Goal: Information Seeking & Learning: Learn about a topic

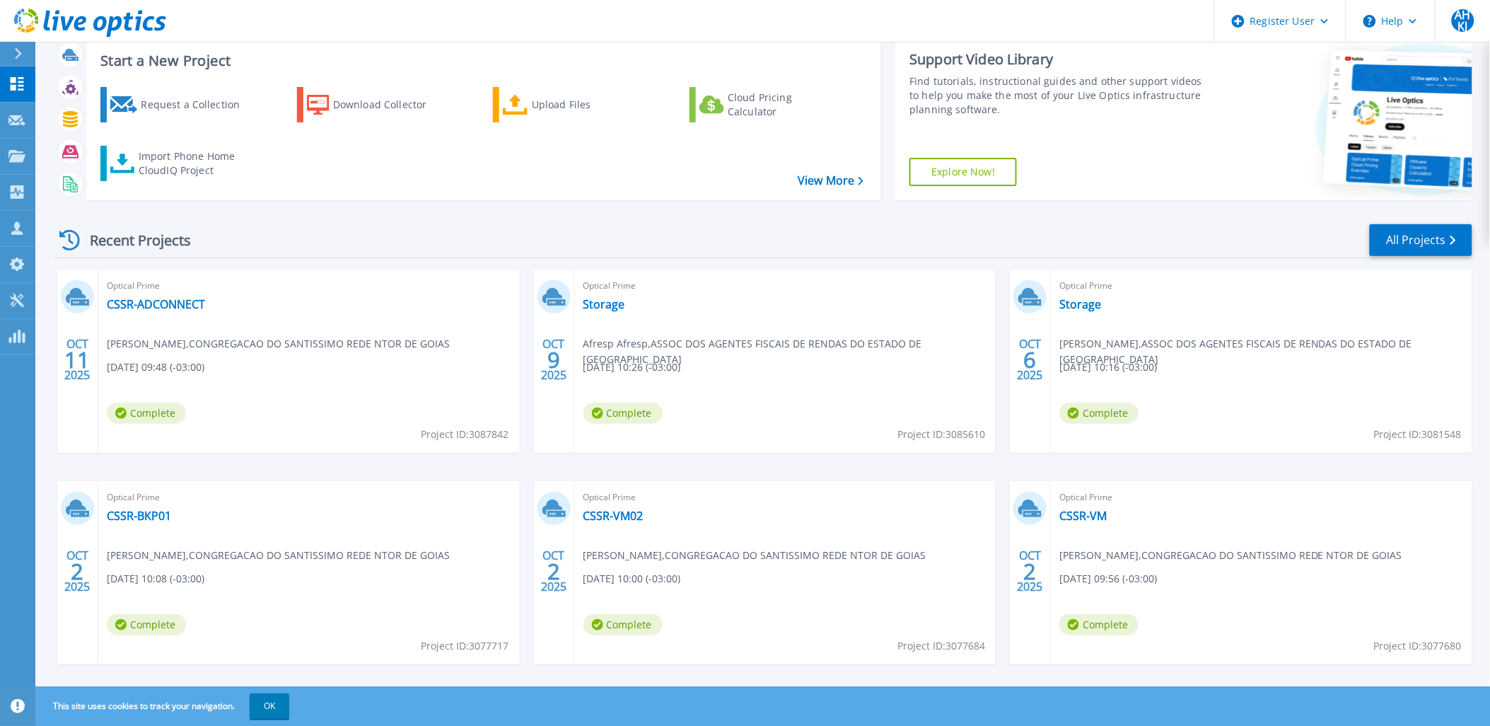
scroll to position [58, 0]
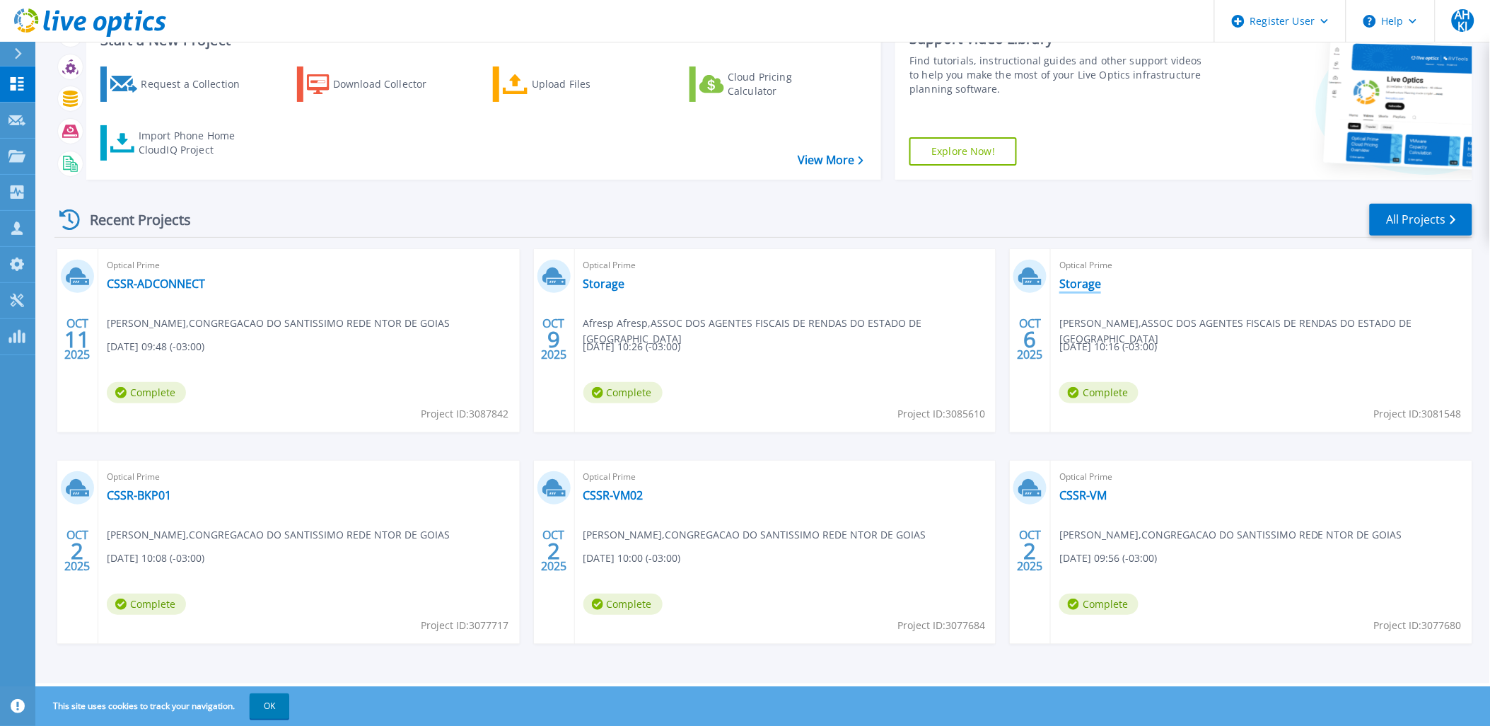
click at [1072, 285] on link "Storage" at bounding box center [1080, 284] width 42 height 14
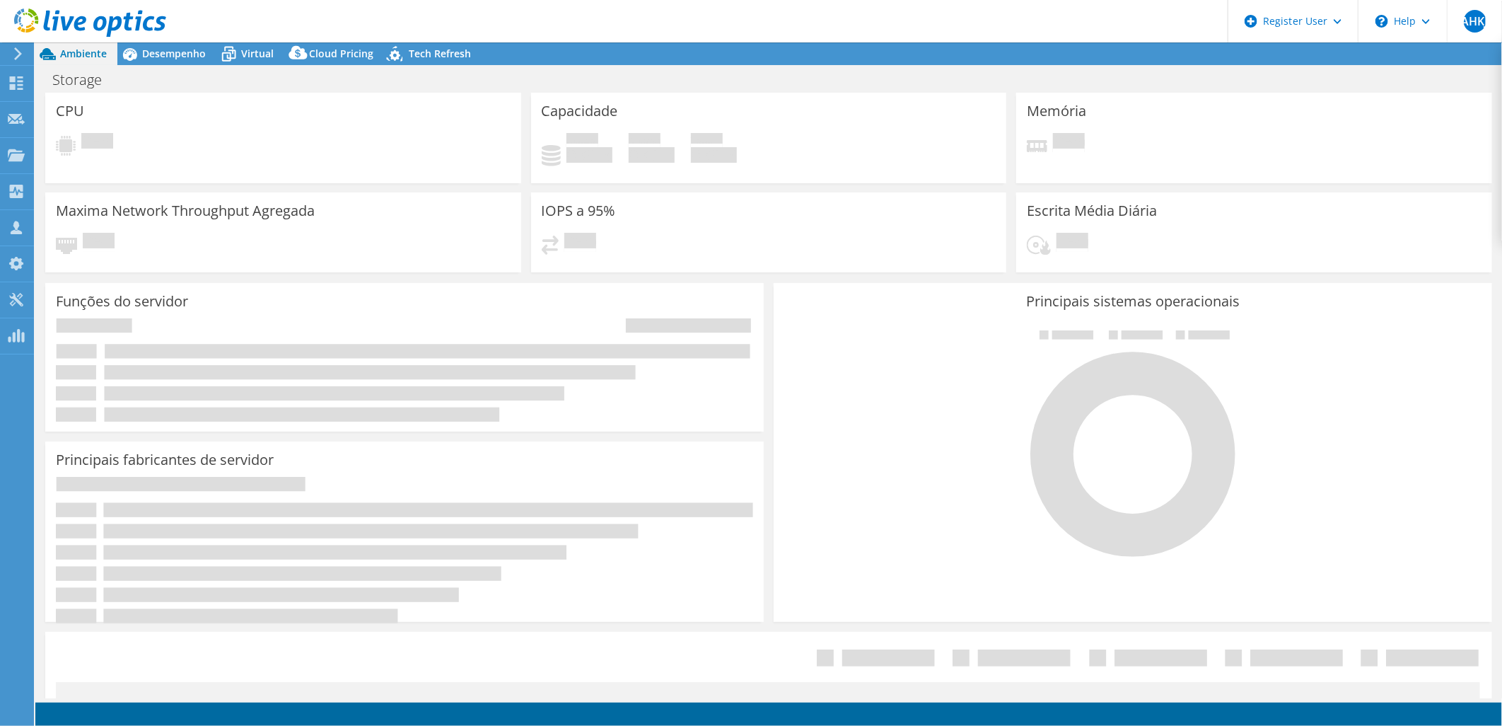
select select "USD"
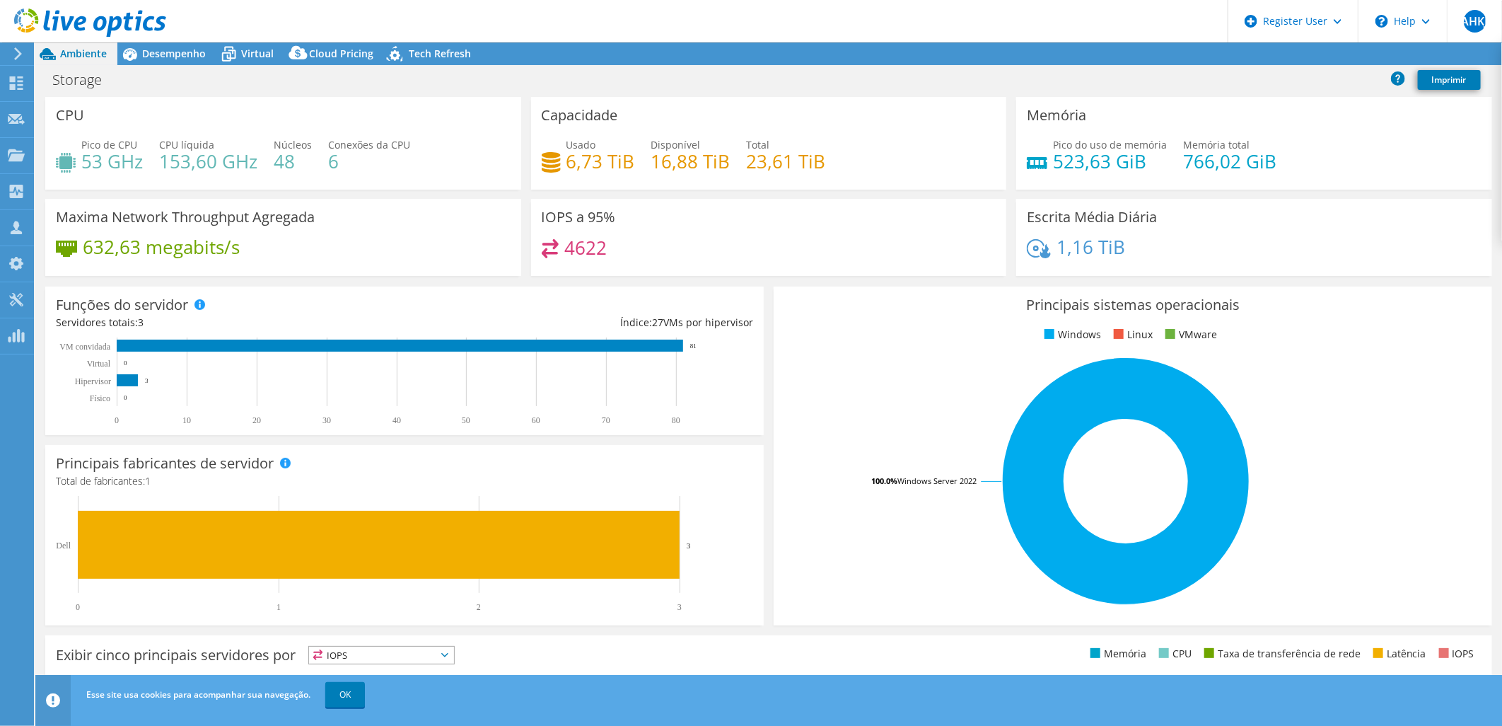
click at [336, 704] on link "OK" at bounding box center [345, 694] width 40 height 25
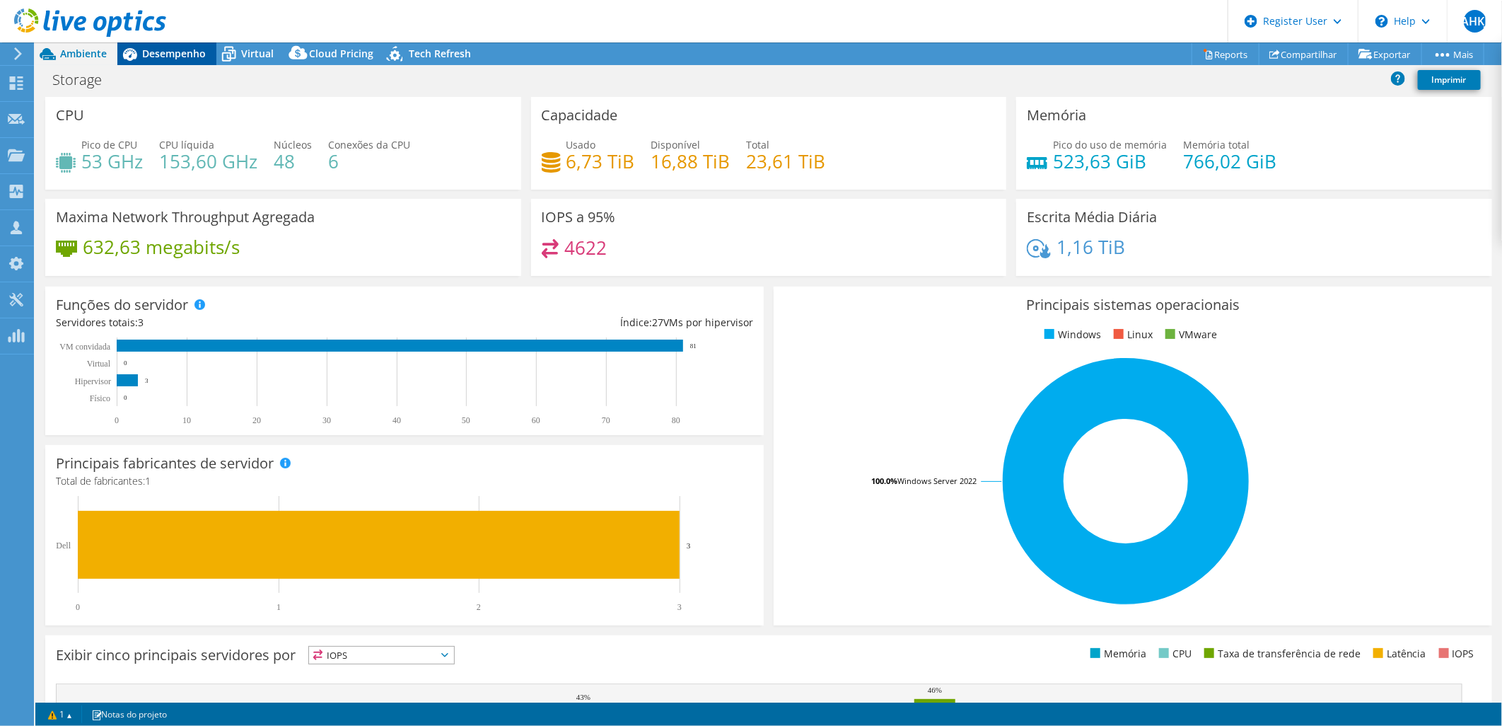
click at [199, 57] on span "Desempenho" at bounding box center [174, 53] width 64 height 13
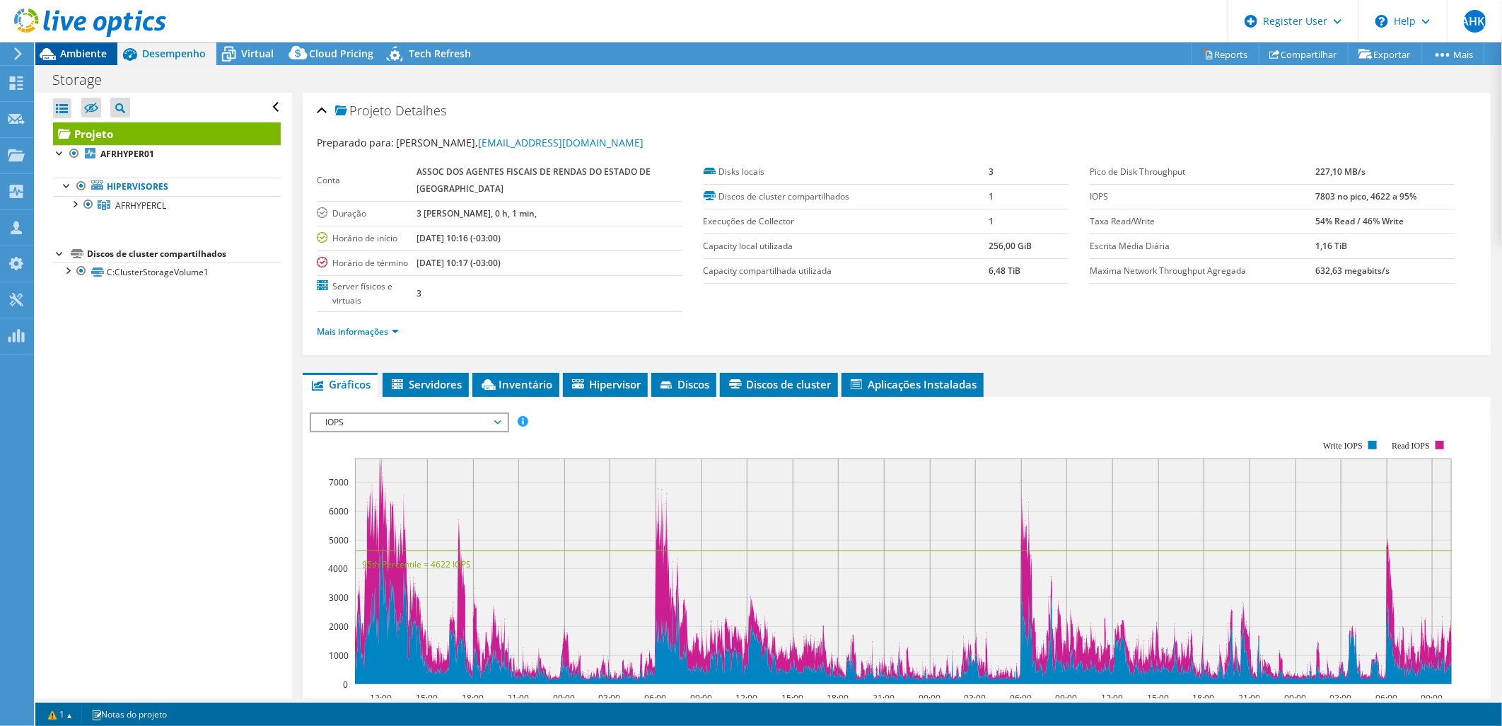
click at [75, 59] on span "Ambiente" at bounding box center [83, 53] width 47 height 13
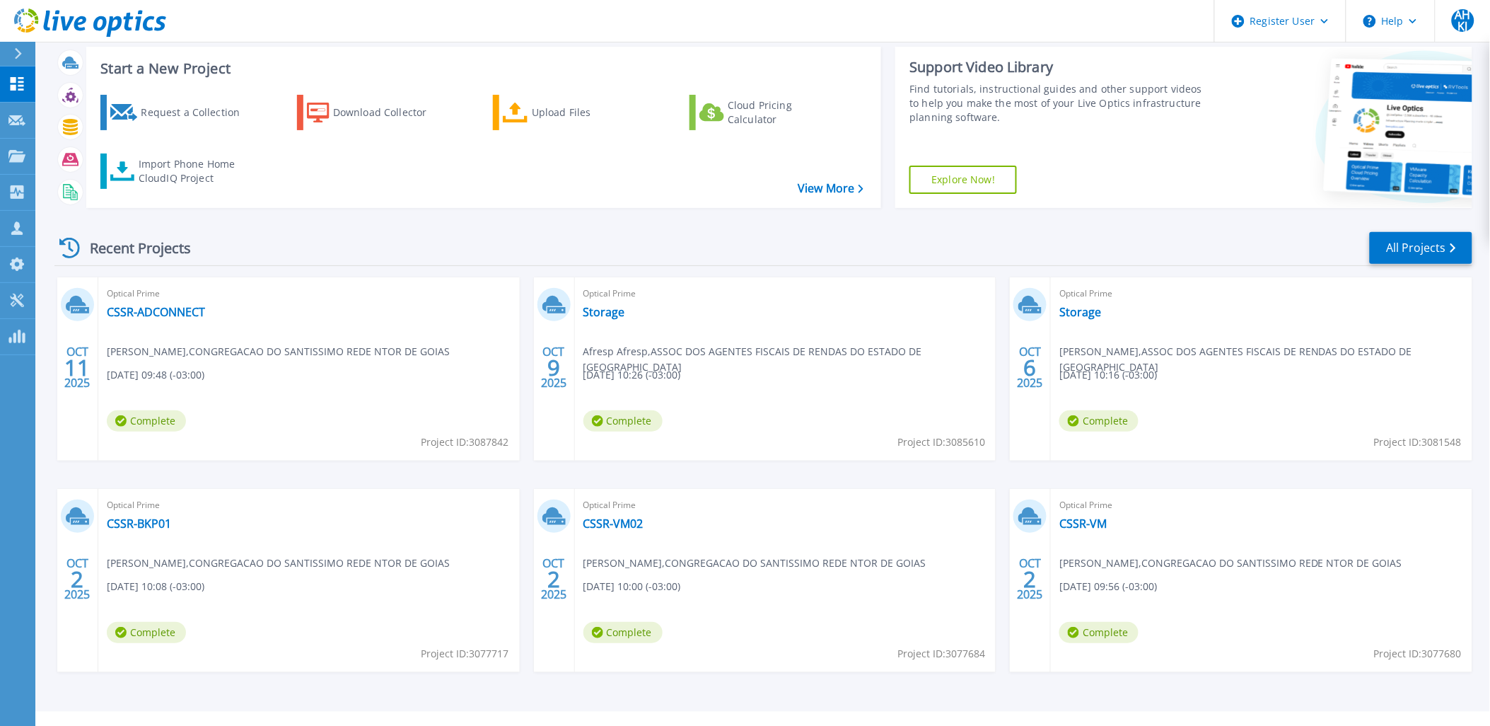
scroll to position [58, 0]
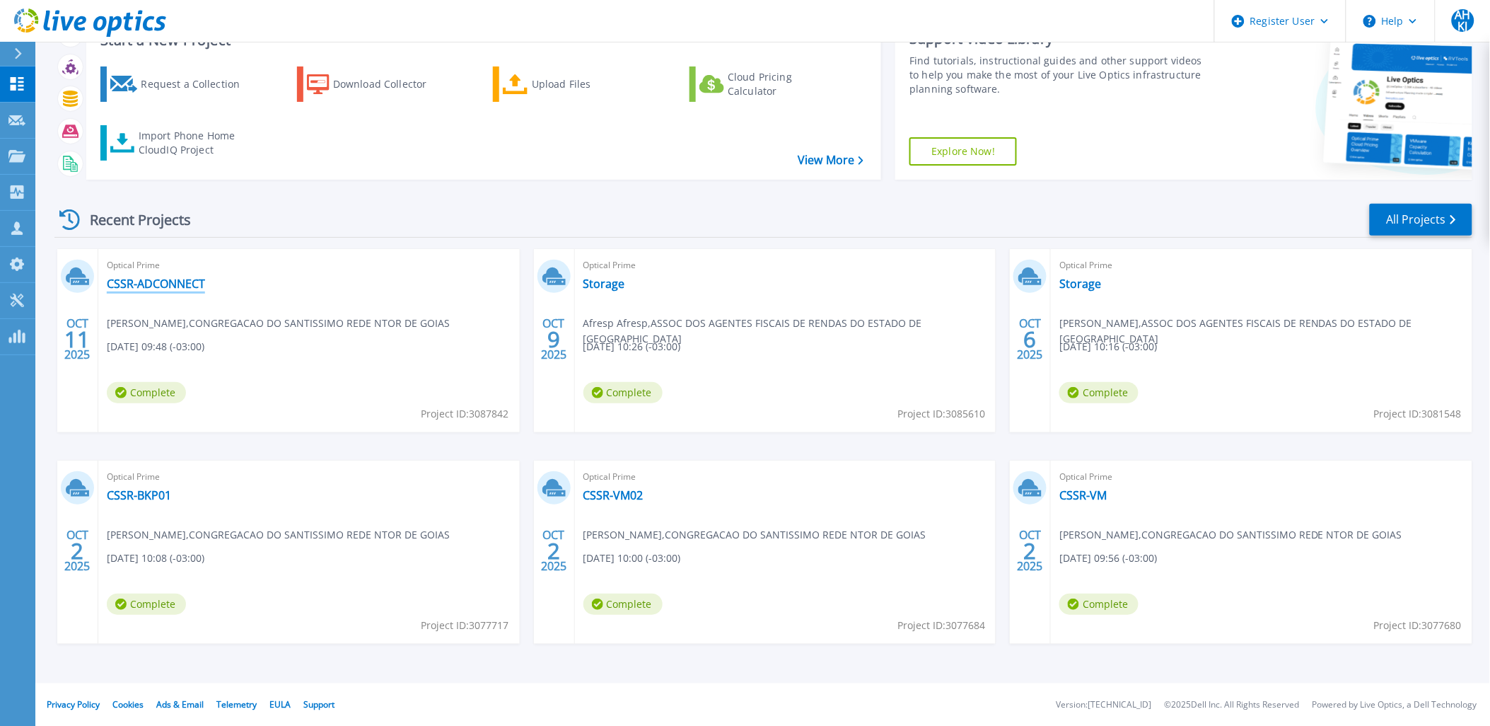
click at [127, 284] on link "CSSR-ADCONNECT" at bounding box center [156, 284] width 98 height 14
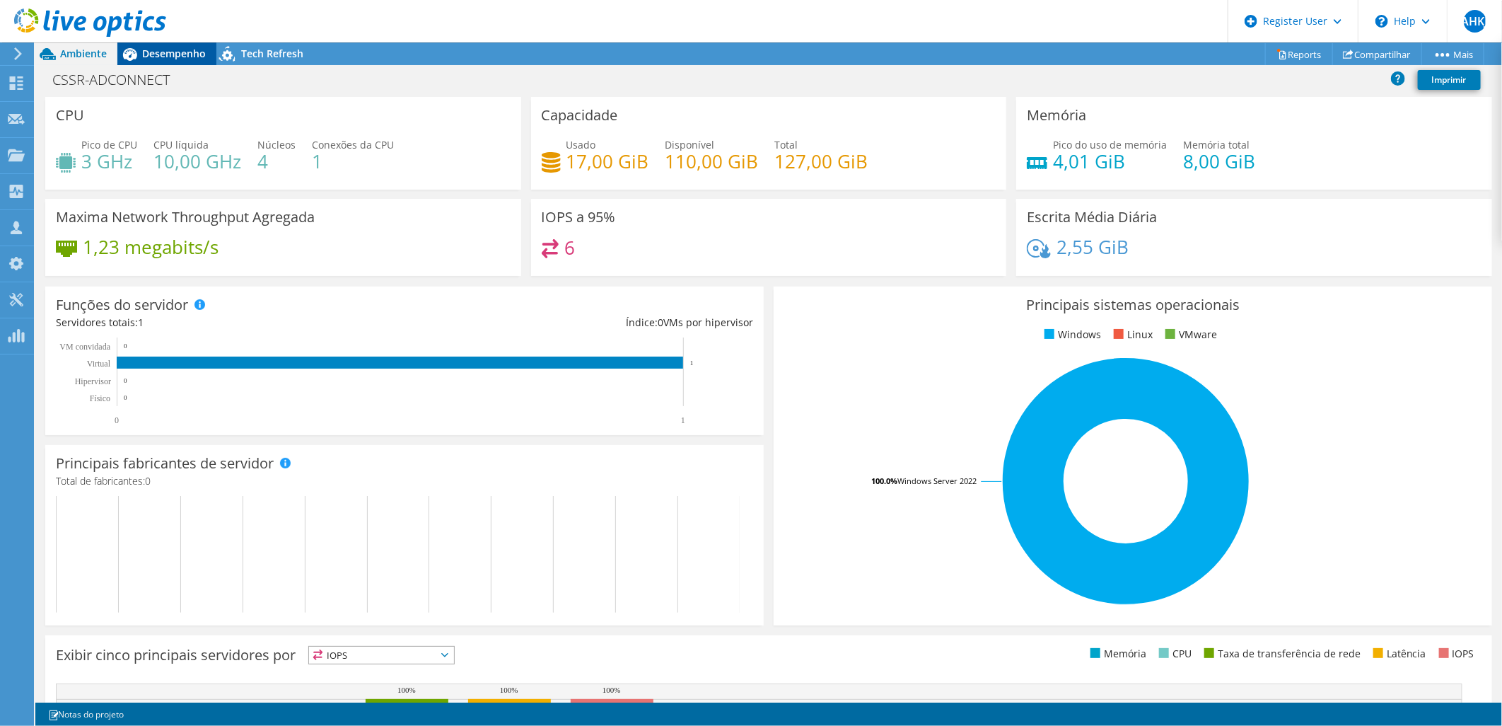
click at [175, 57] on span "Desempenho" at bounding box center [174, 53] width 64 height 13
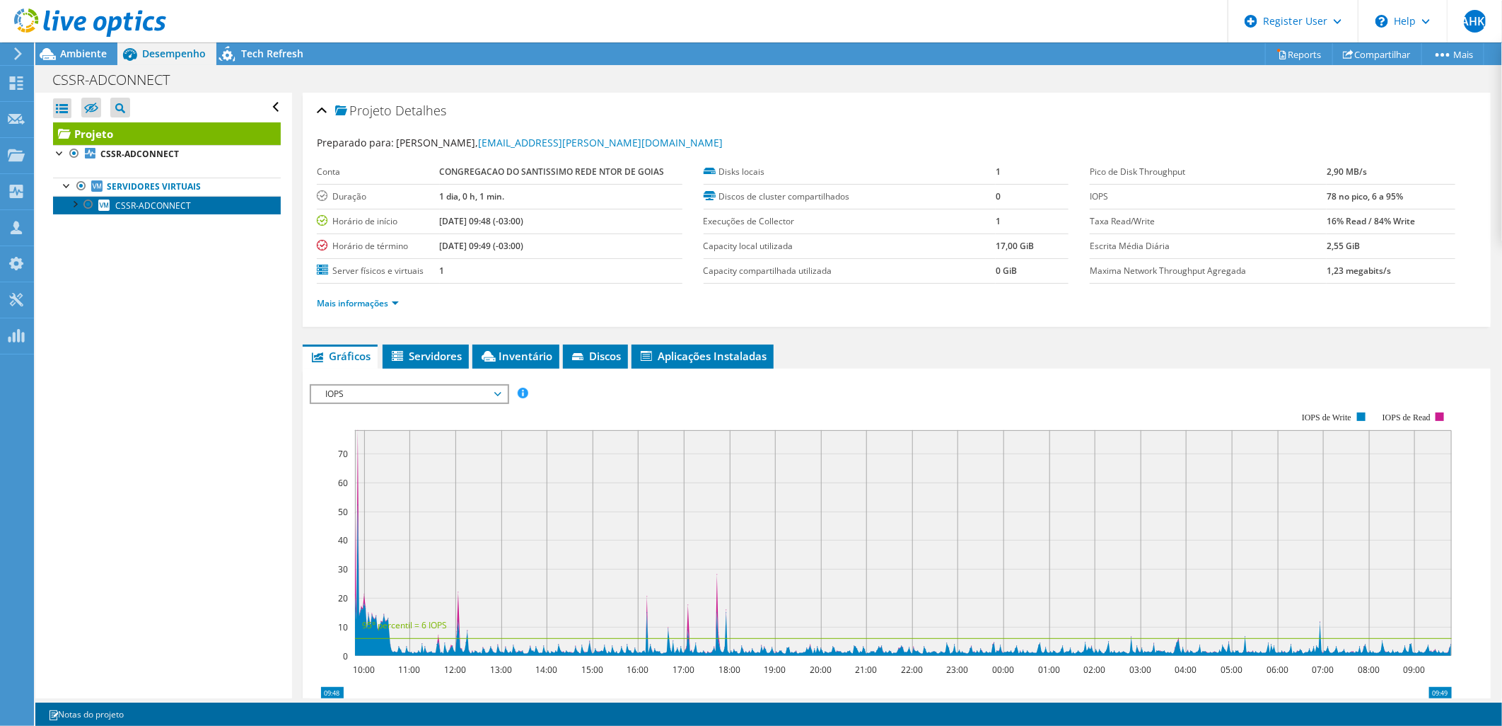
click at [178, 207] on span "CSSR-ADCONNECT" at bounding box center [153, 205] width 76 height 12
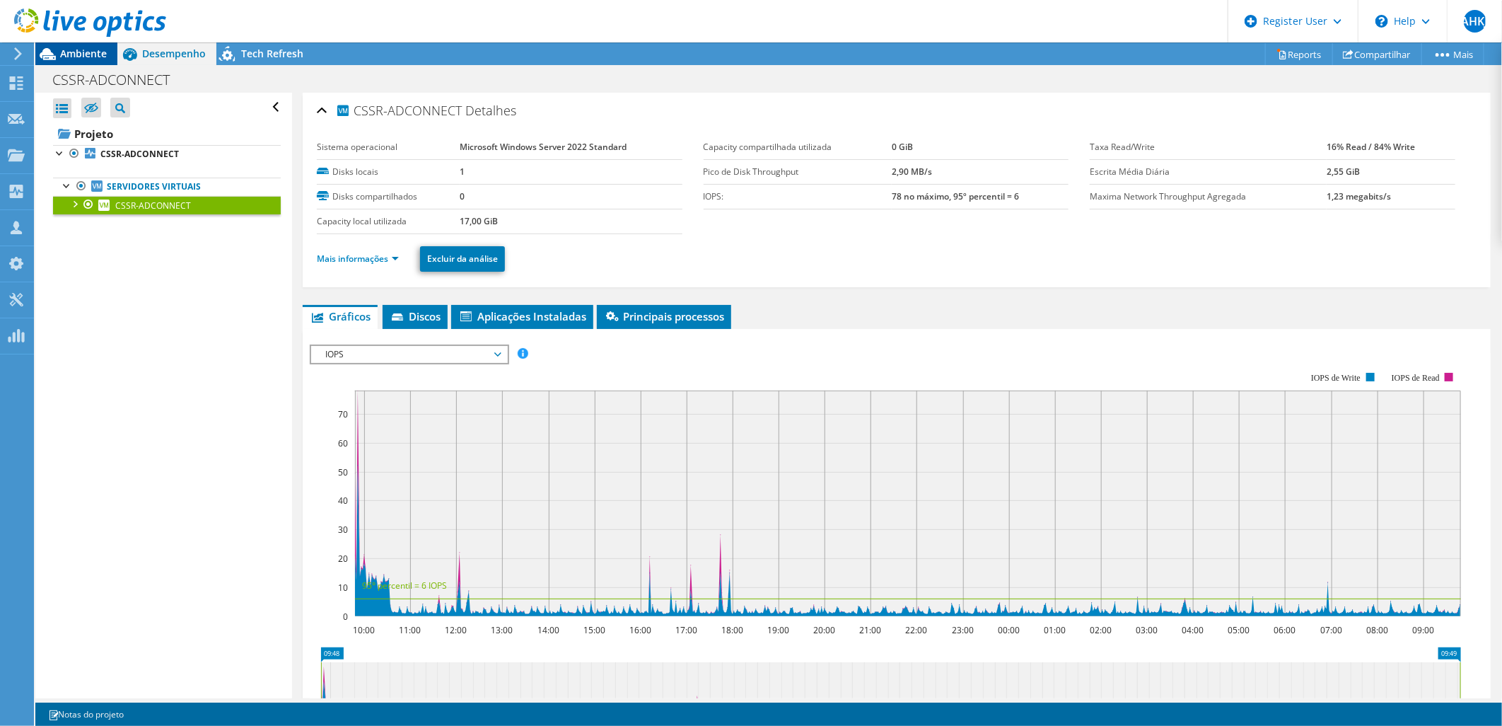
click at [97, 55] on span "Ambiente" at bounding box center [83, 53] width 47 height 13
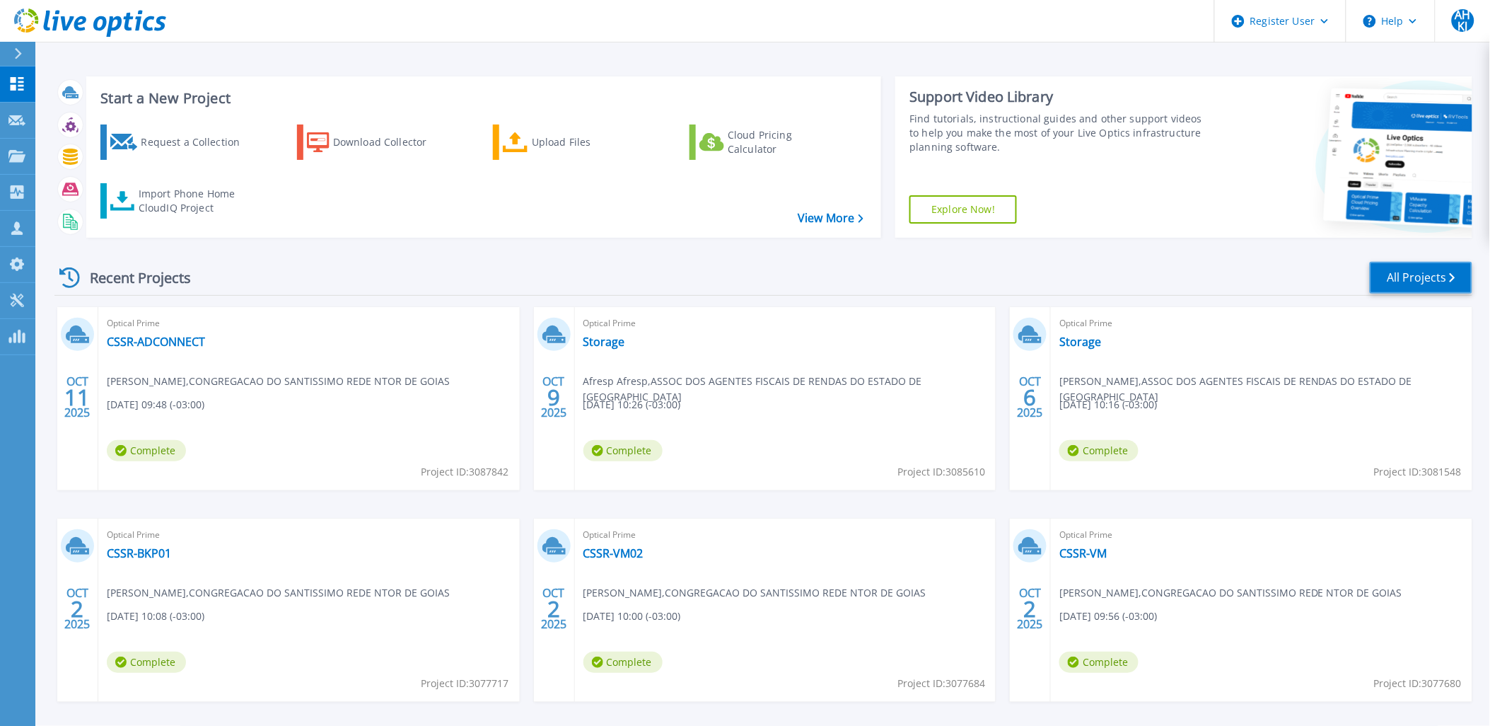
click at [1421, 274] on link "All Projects" at bounding box center [1421, 278] width 103 height 32
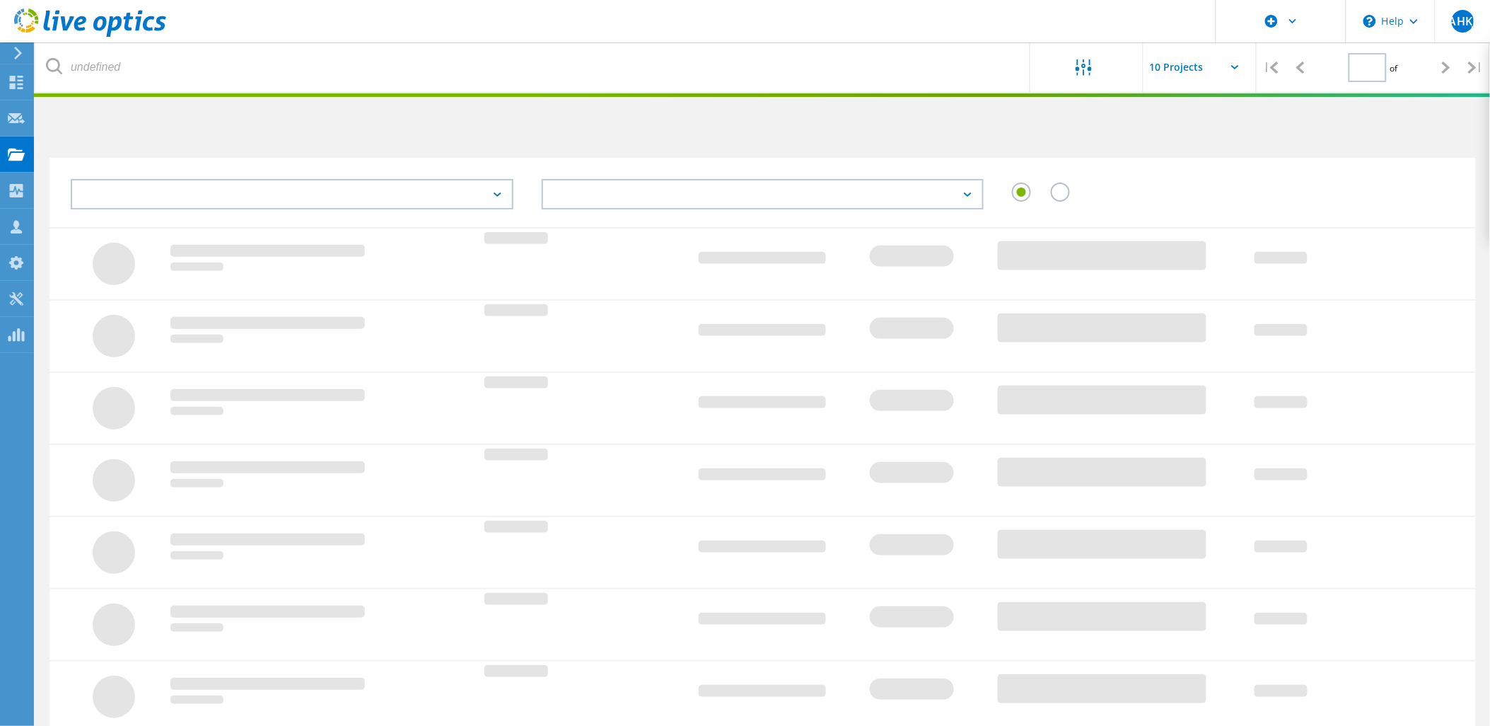
type input "1"
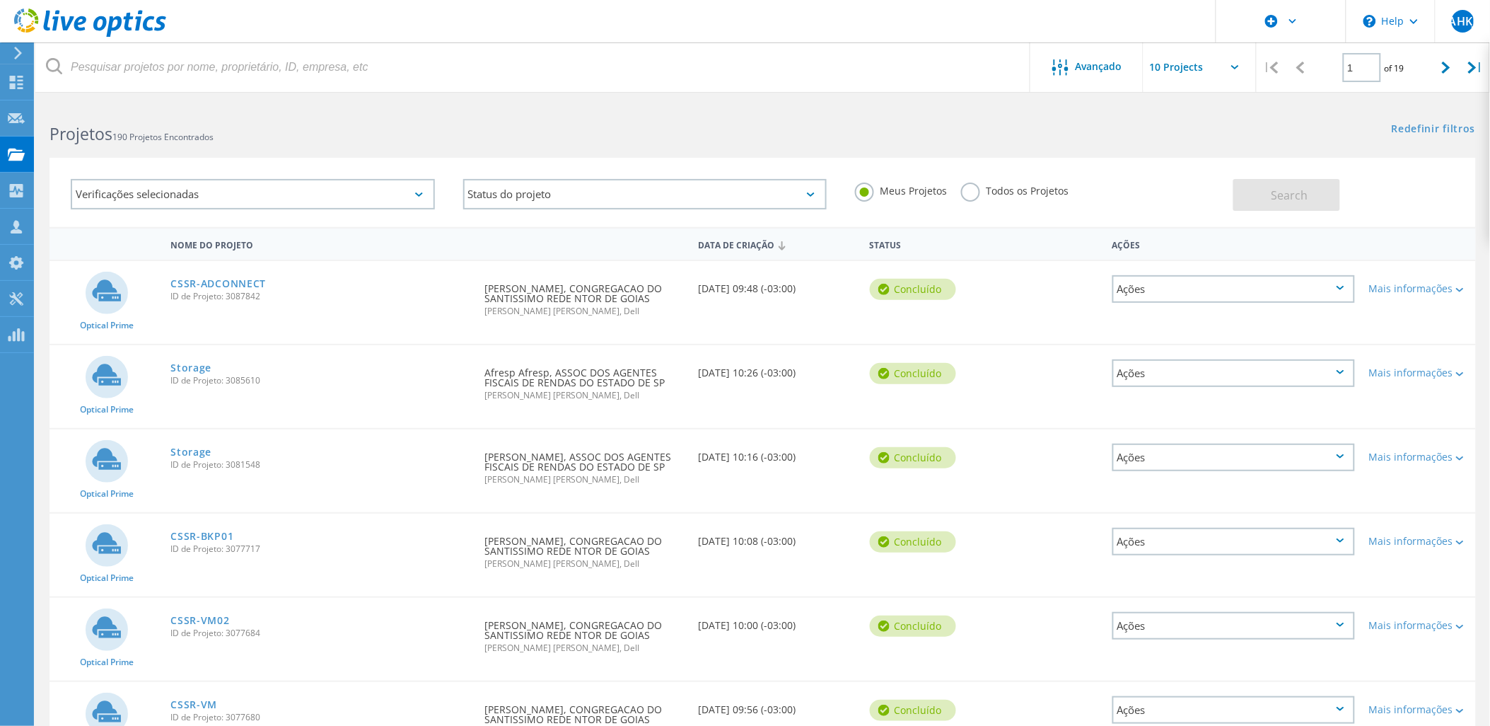
click at [1192, 62] on input "text" at bounding box center [1214, 67] width 141 height 50
click at [1185, 135] on div "Show 20 Projects" at bounding box center [1215, 127] width 140 height 23
type input "Show 20 Projects"
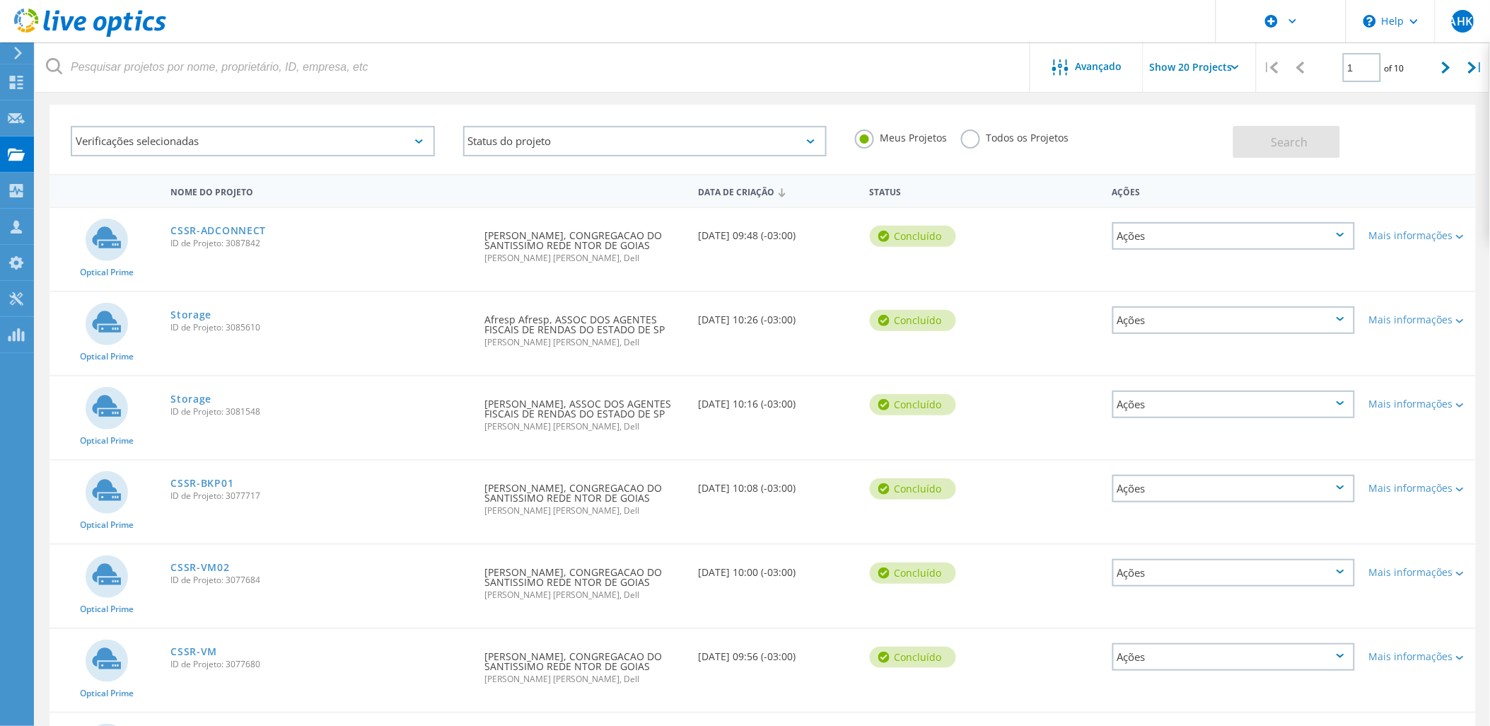
scroll to position [78, 0]
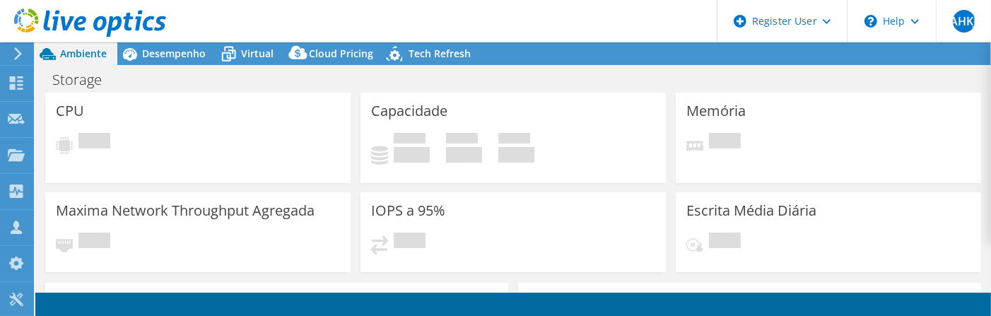
select select "USD"
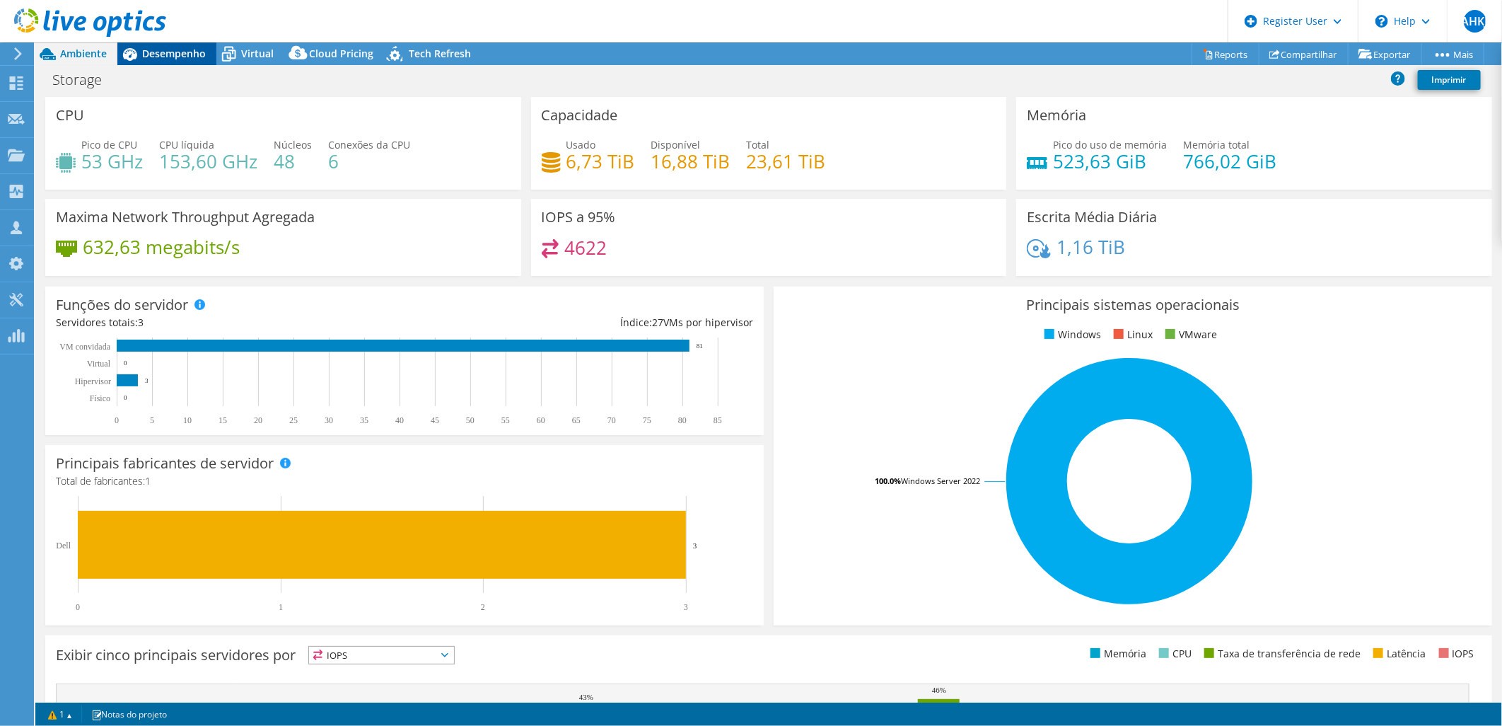
click at [190, 57] on span "Desempenho" at bounding box center [174, 53] width 64 height 13
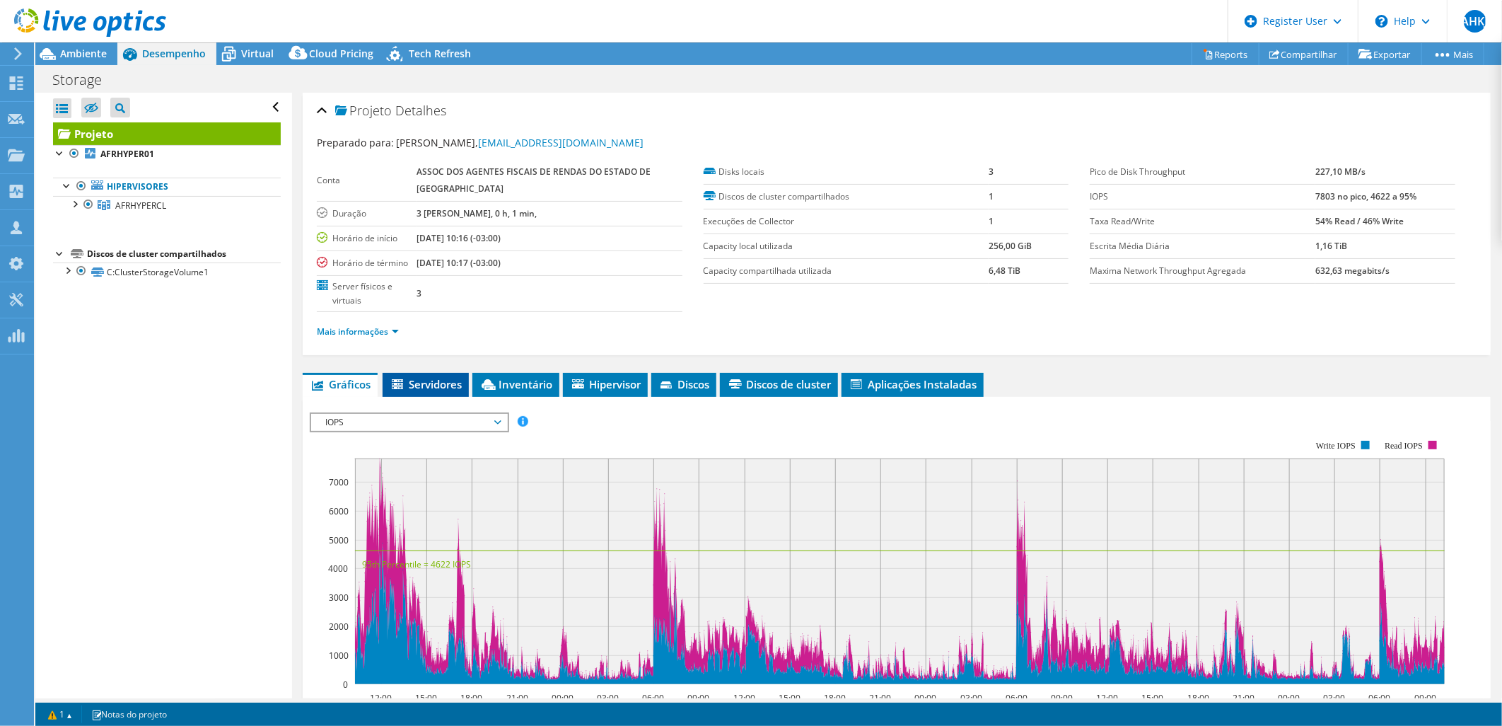
click at [436, 377] on span "Servidores" at bounding box center [426, 384] width 72 height 14
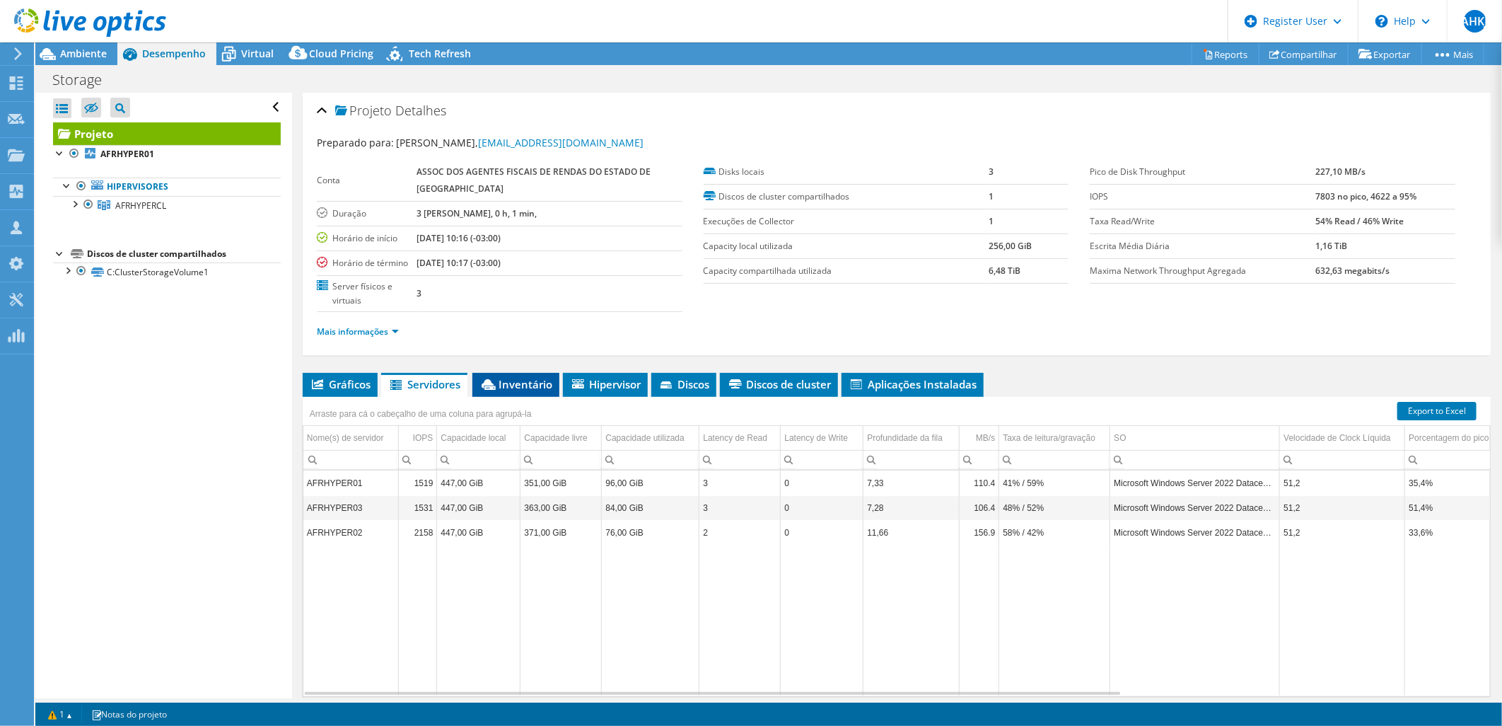
click at [506, 377] on span "Inventário" at bounding box center [515, 384] width 73 height 14
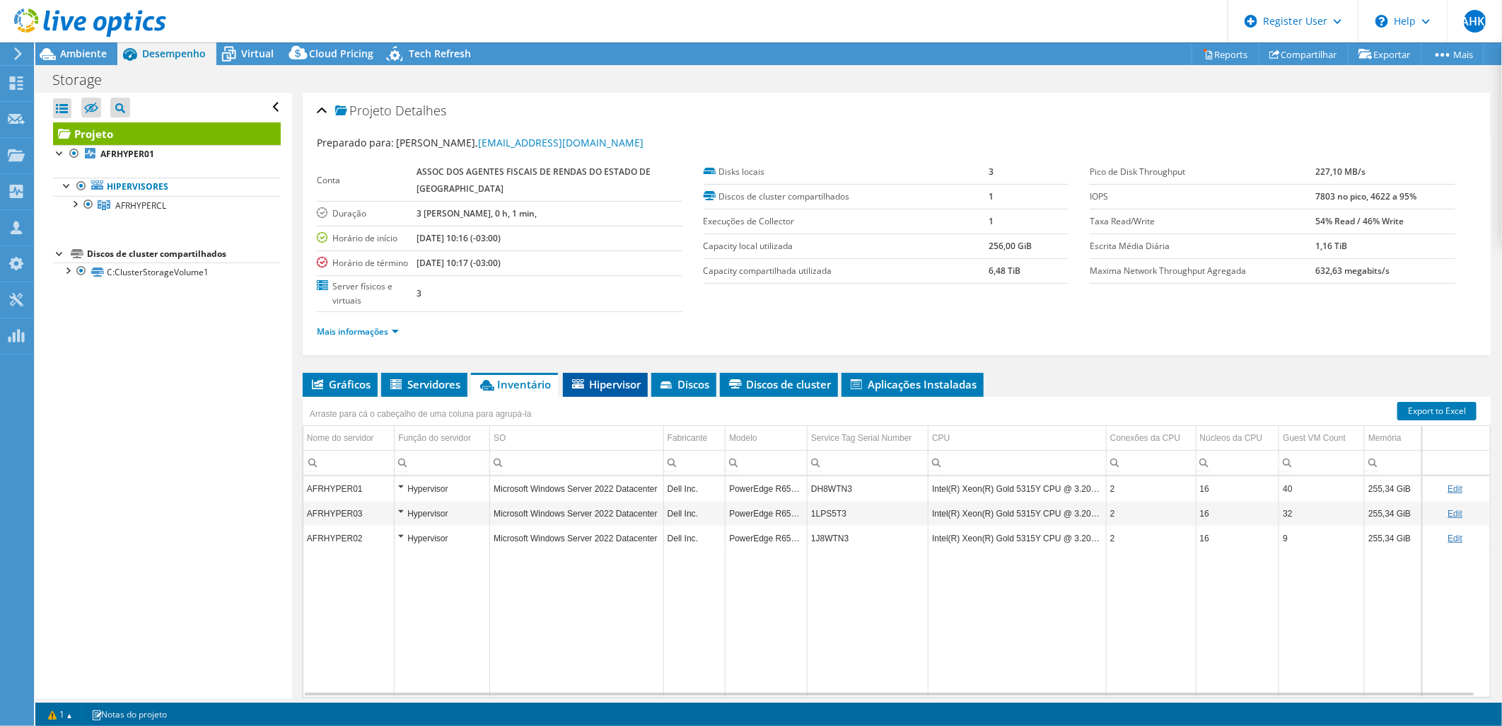
click at [630, 377] on span "Hipervisor" at bounding box center [605, 384] width 71 height 14
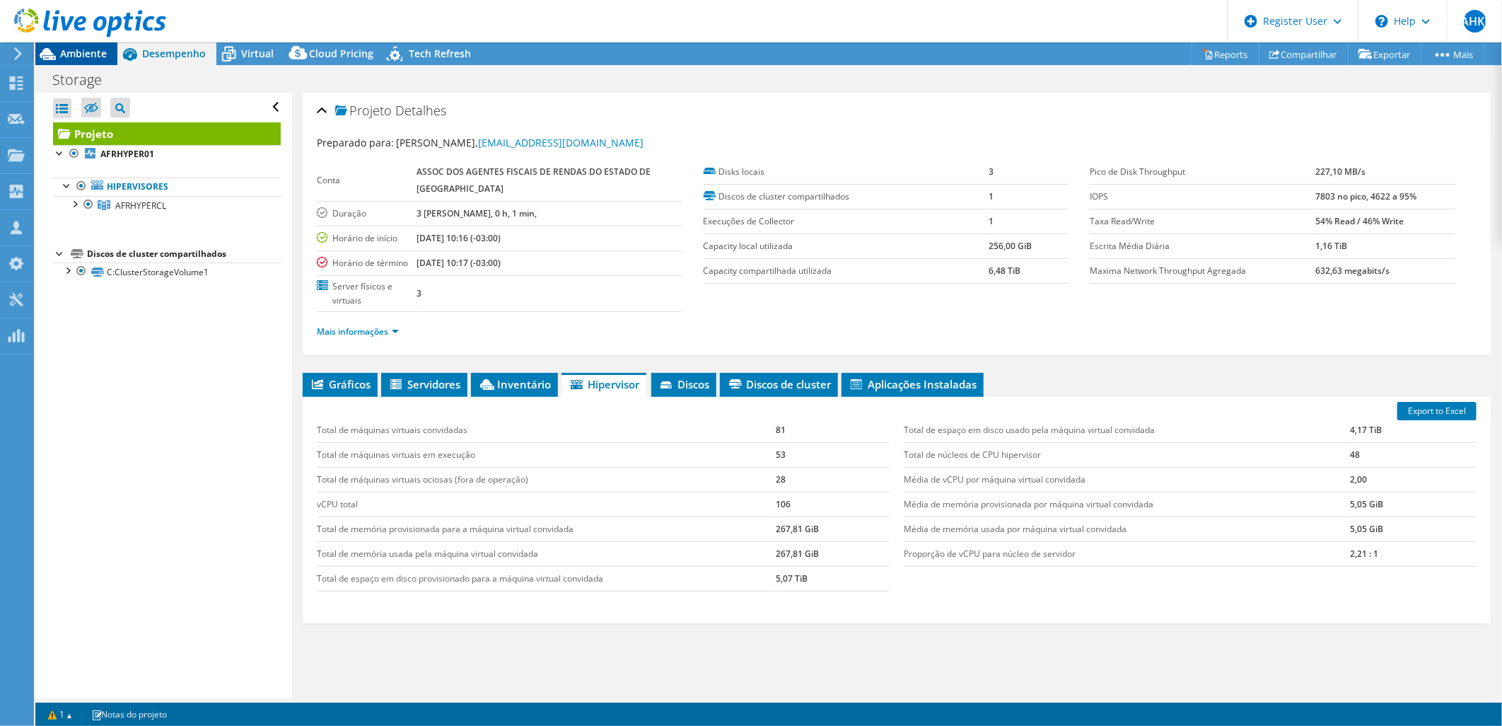
click at [81, 53] on span "Ambiente" at bounding box center [83, 53] width 47 height 13
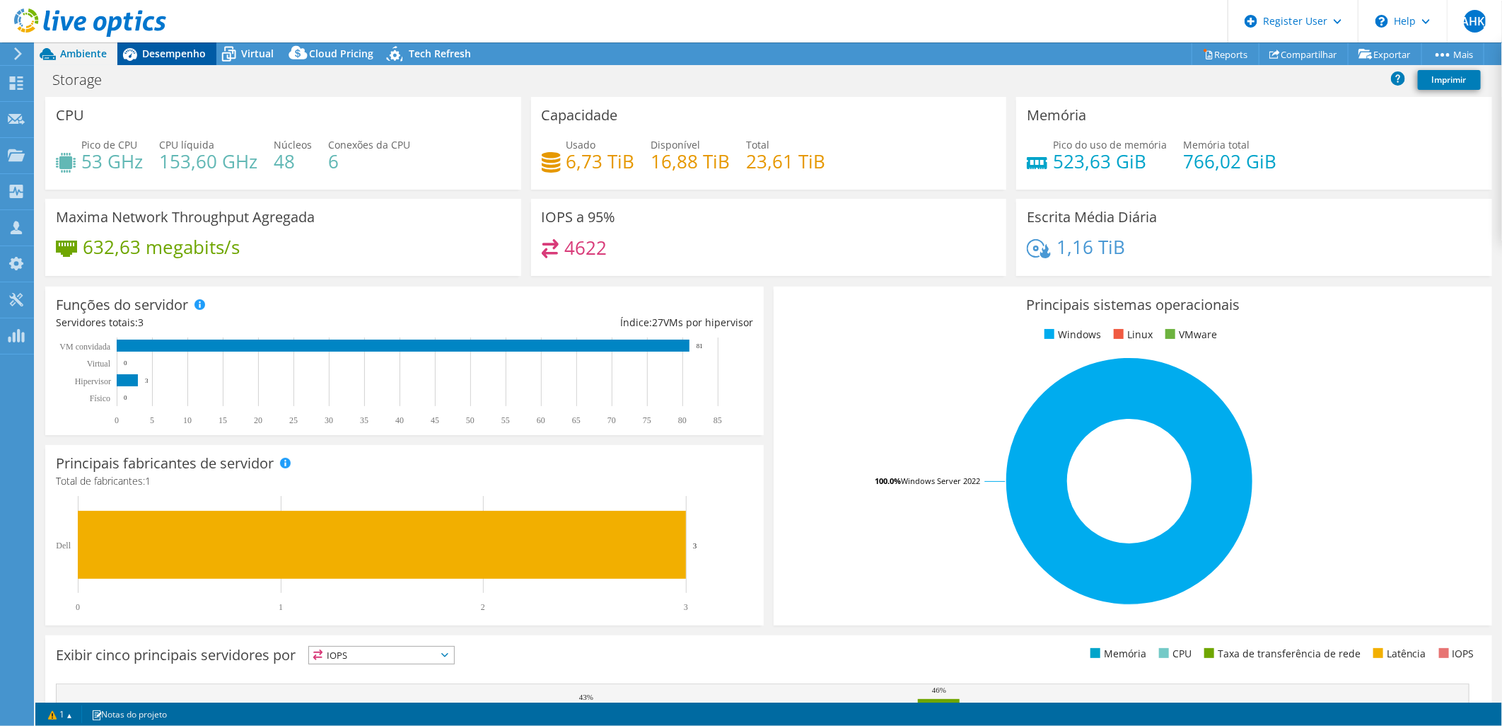
click at [195, 54] on span "Desempenho" at bounding box center [174, 53] width 64 height 13
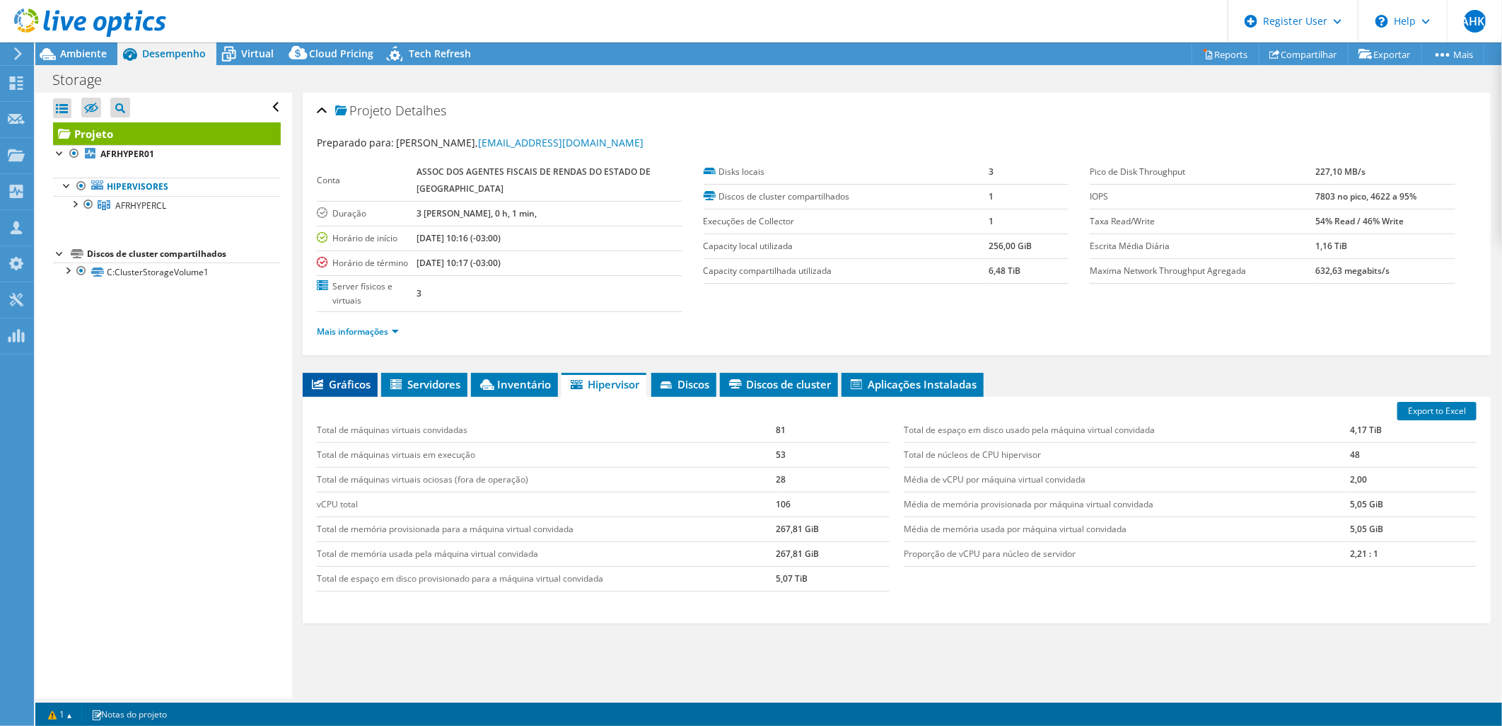
click at [362, 377] on span "Gráficos" at bounding box center [340, 384] width 61 height 14
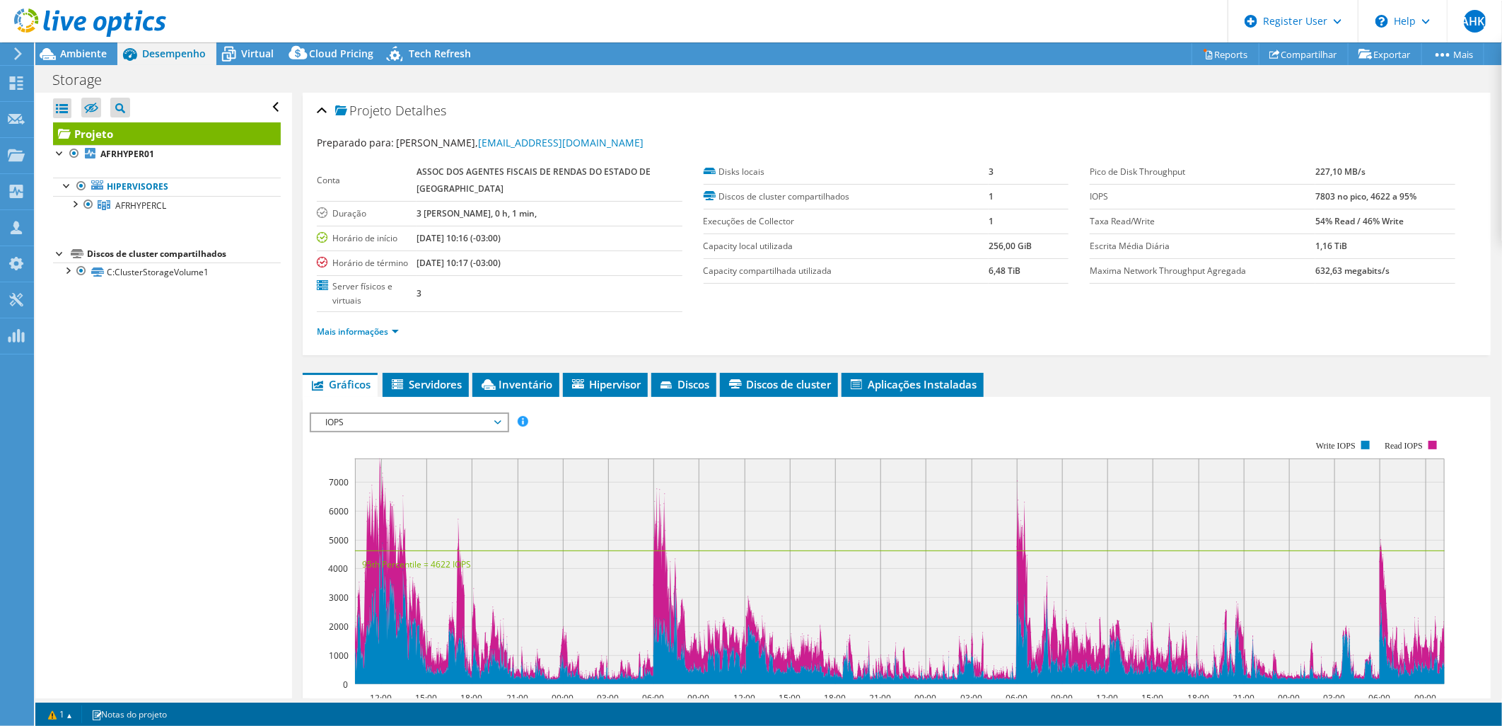
click at [448, 414] on span "IOPS" at bounding box center [409, 422] width 182 height 17
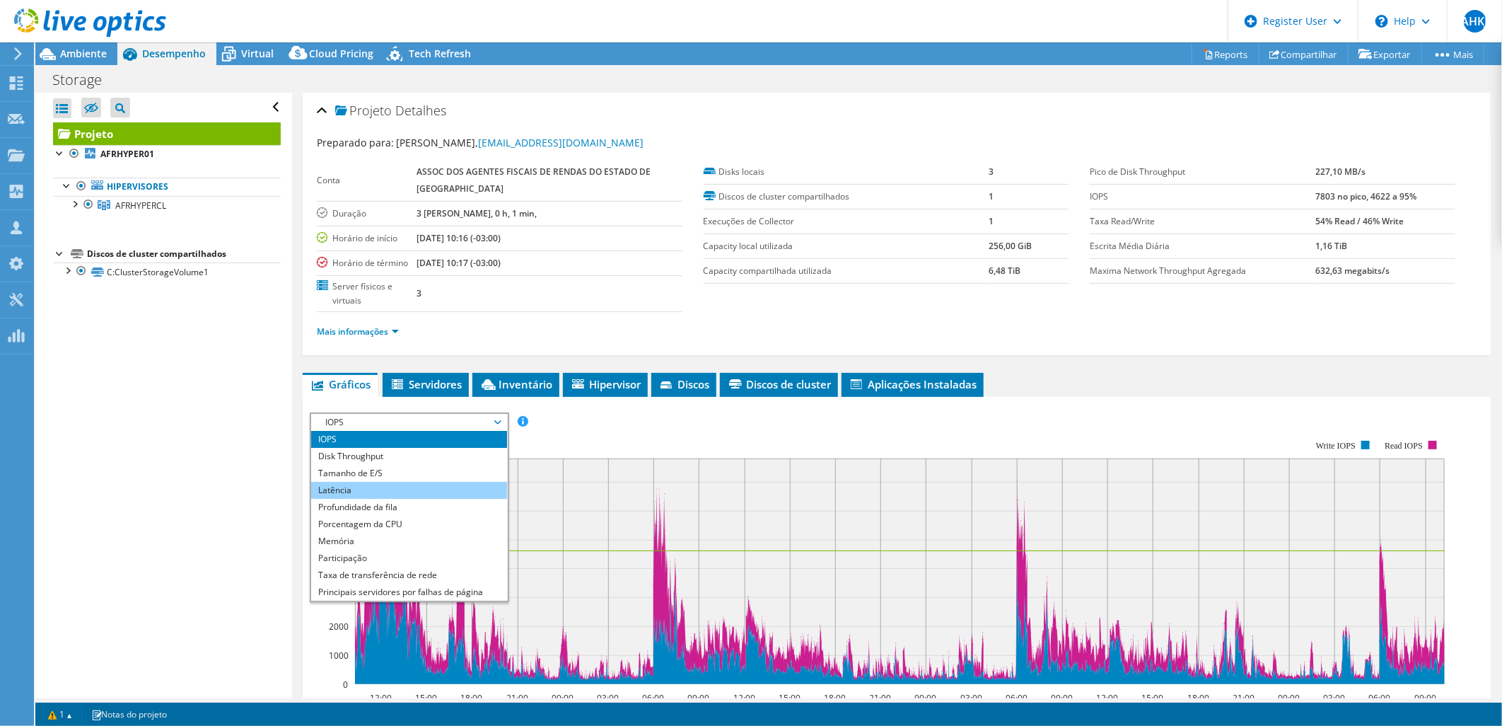
click at [426, 482] on li "Latência" at bounding box center [409, 490] width 196 height 17
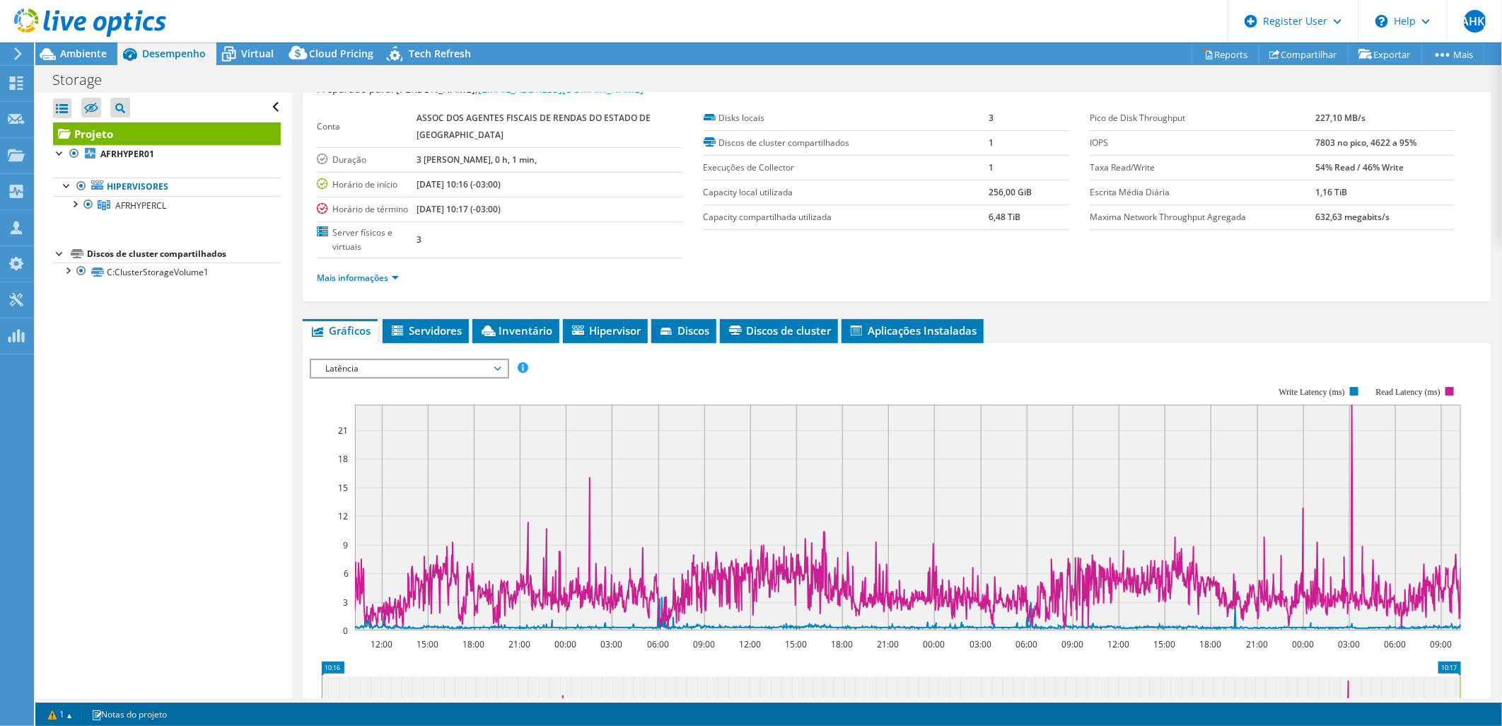
scroll to position [78, 0]
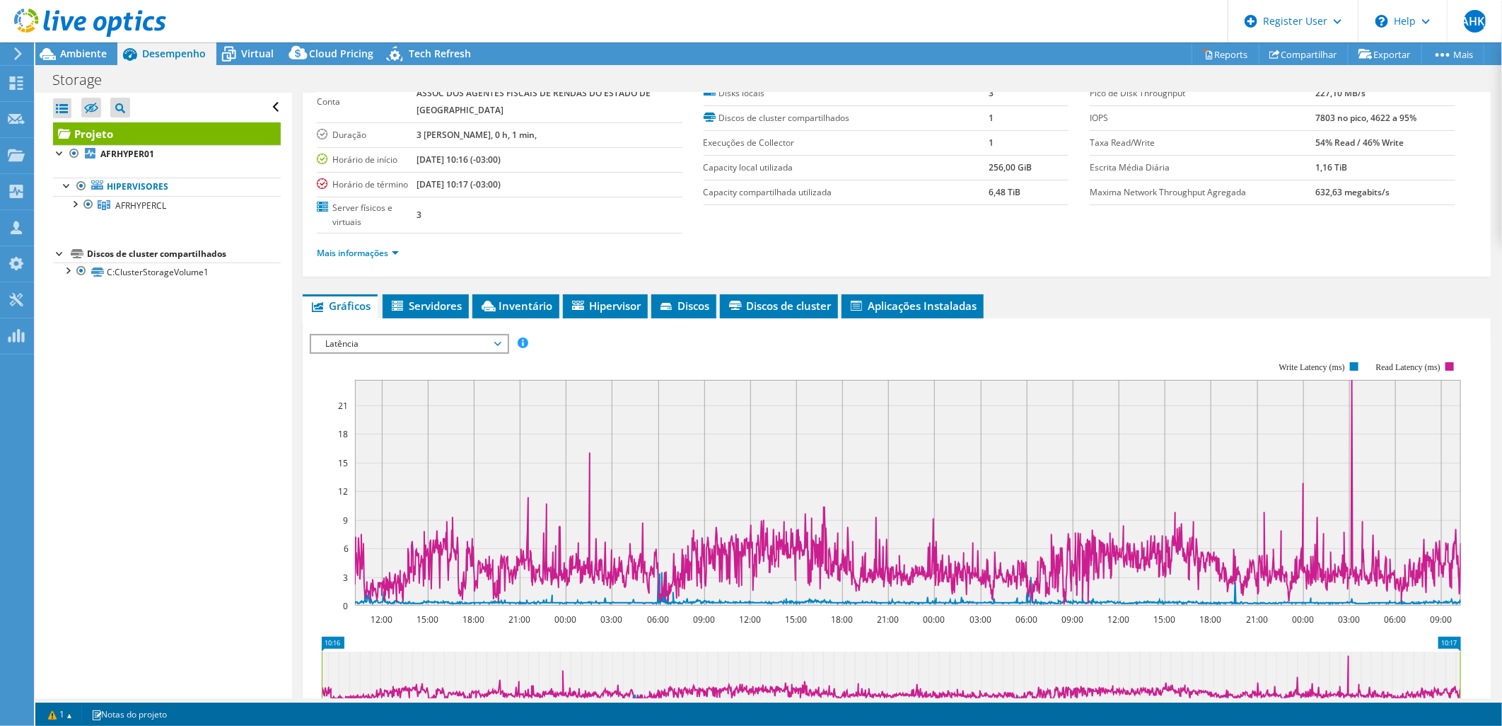
click at [395, 335] on span "Latência" at bounding box center [409, 343] width 182 height 17
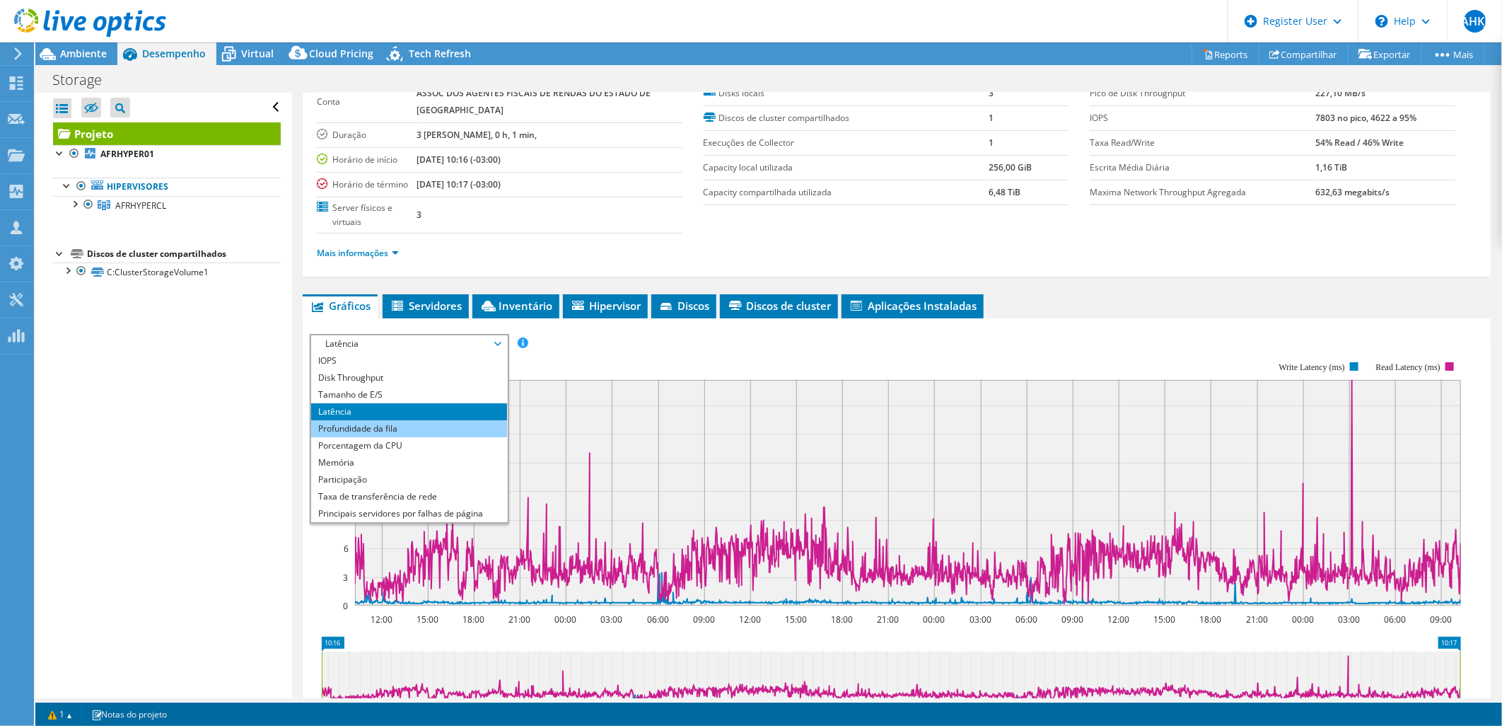
click at [415, 420] on li "Profundidade da fila" at bounding box center [409, 428] width 196 height 17
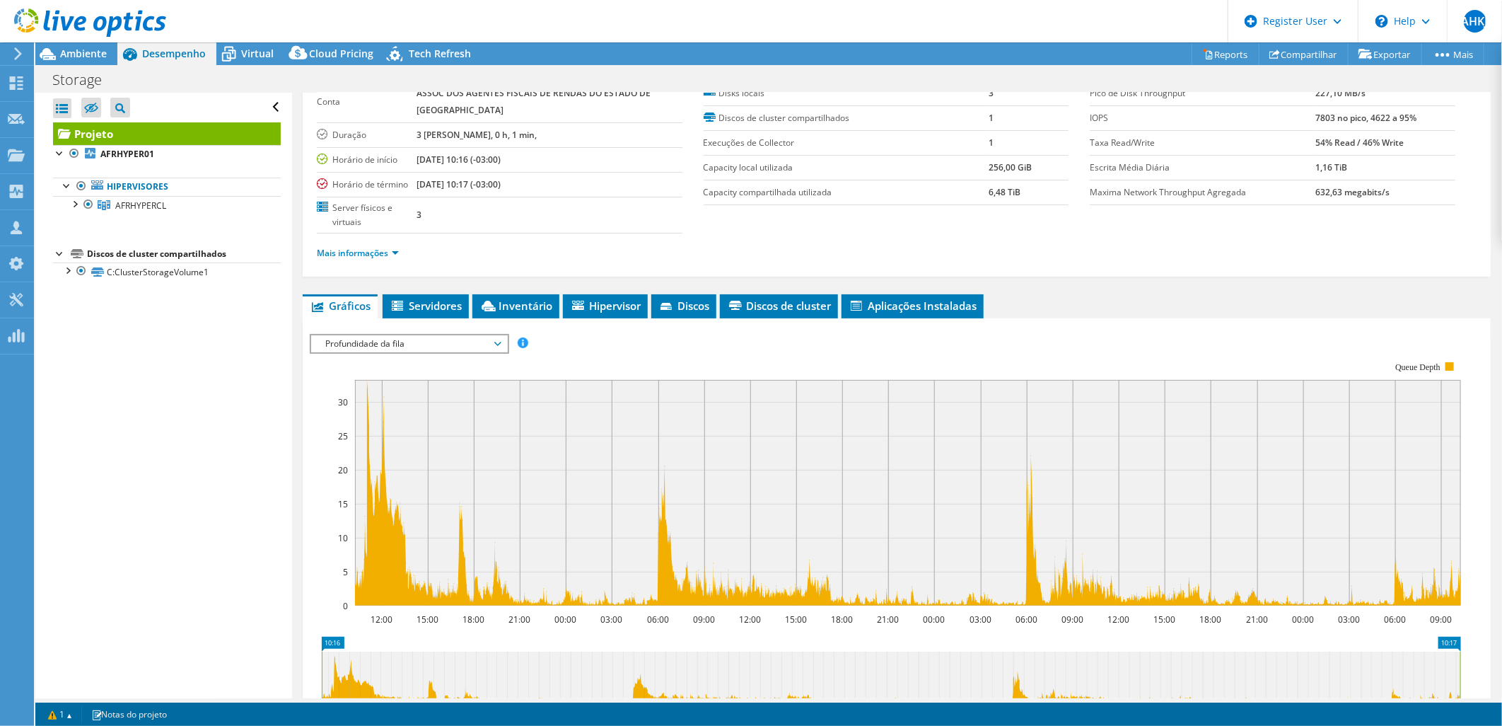
click at [378, 335] on span "Profundidade da fila" at bounding box center [409, 343] width 182 height 17
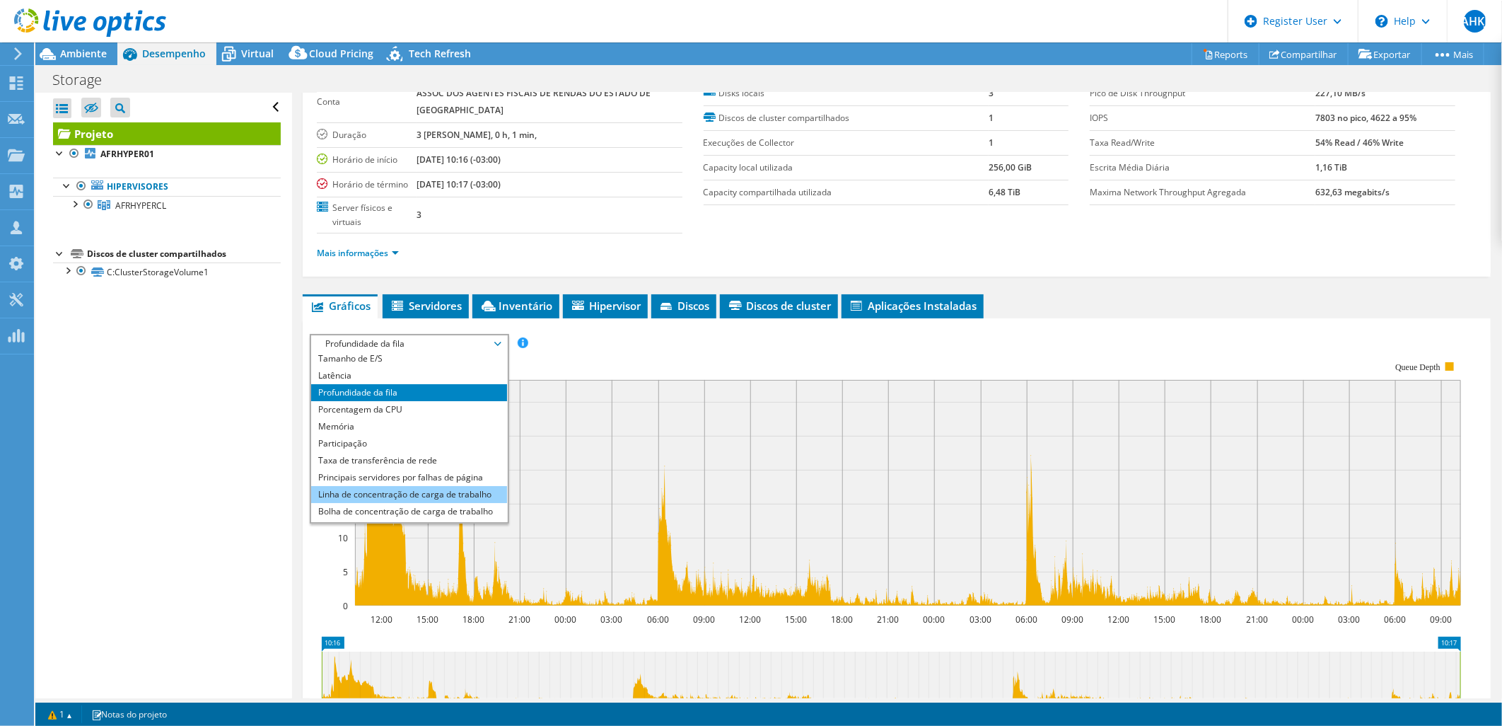
scroll to position [51, 0]
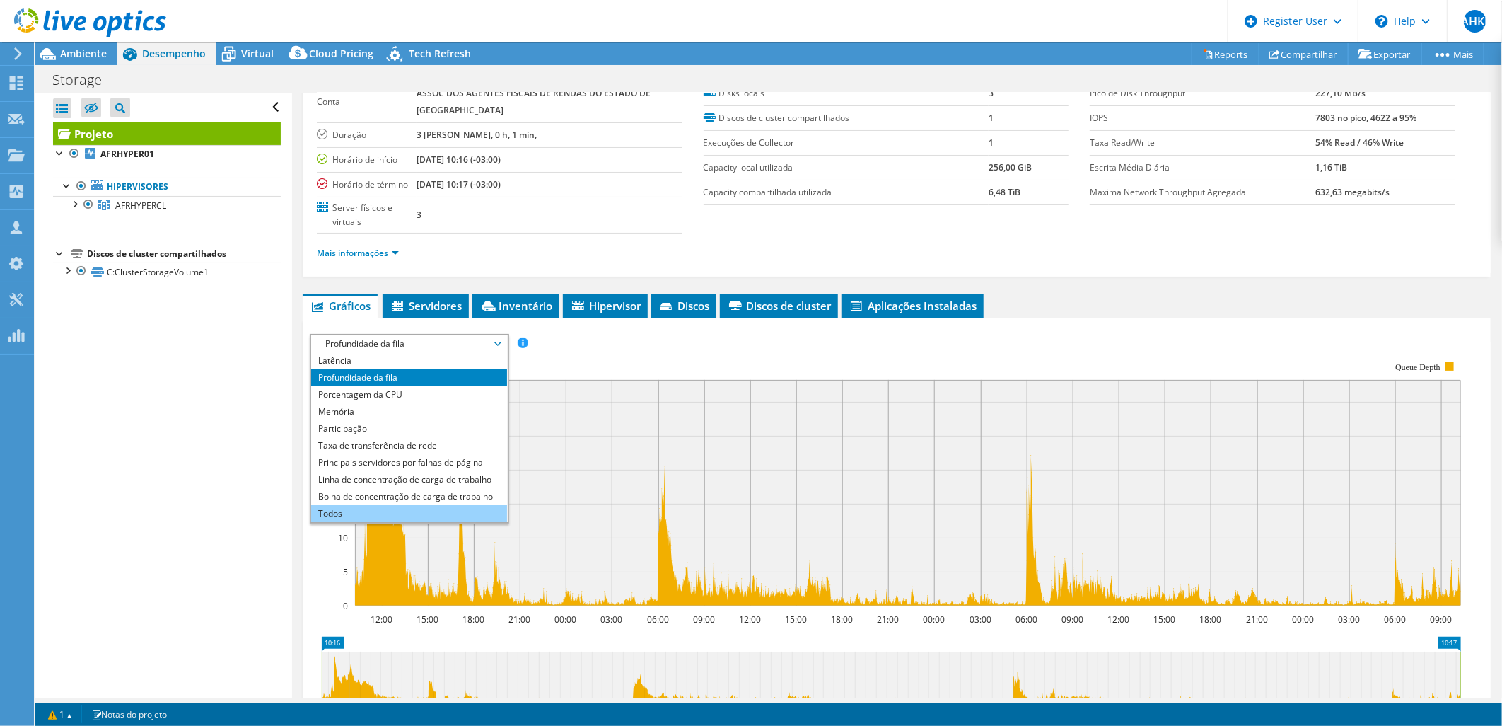
click at [478, 505] on li "Todos" at bounding box center [409, 513] width 196 height 17
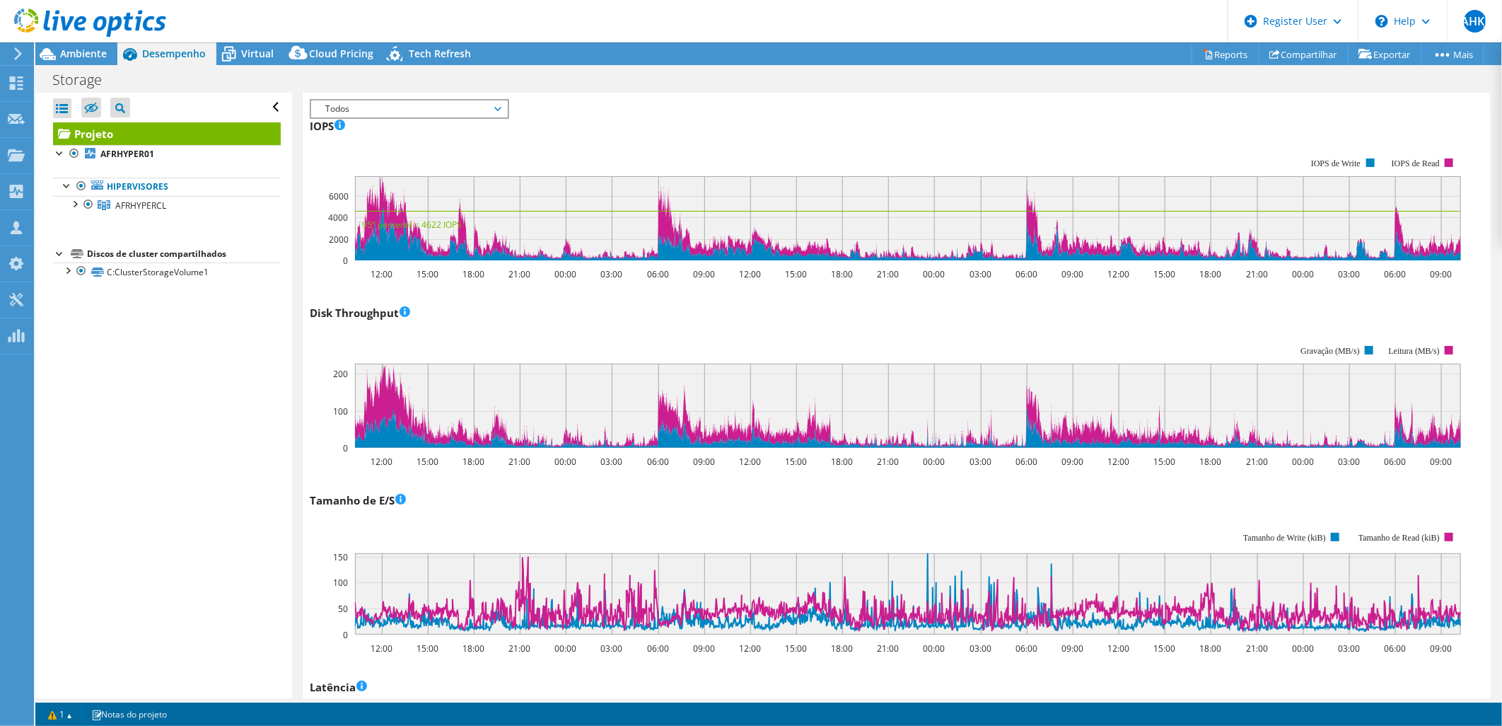
scroll to position [0, 0]
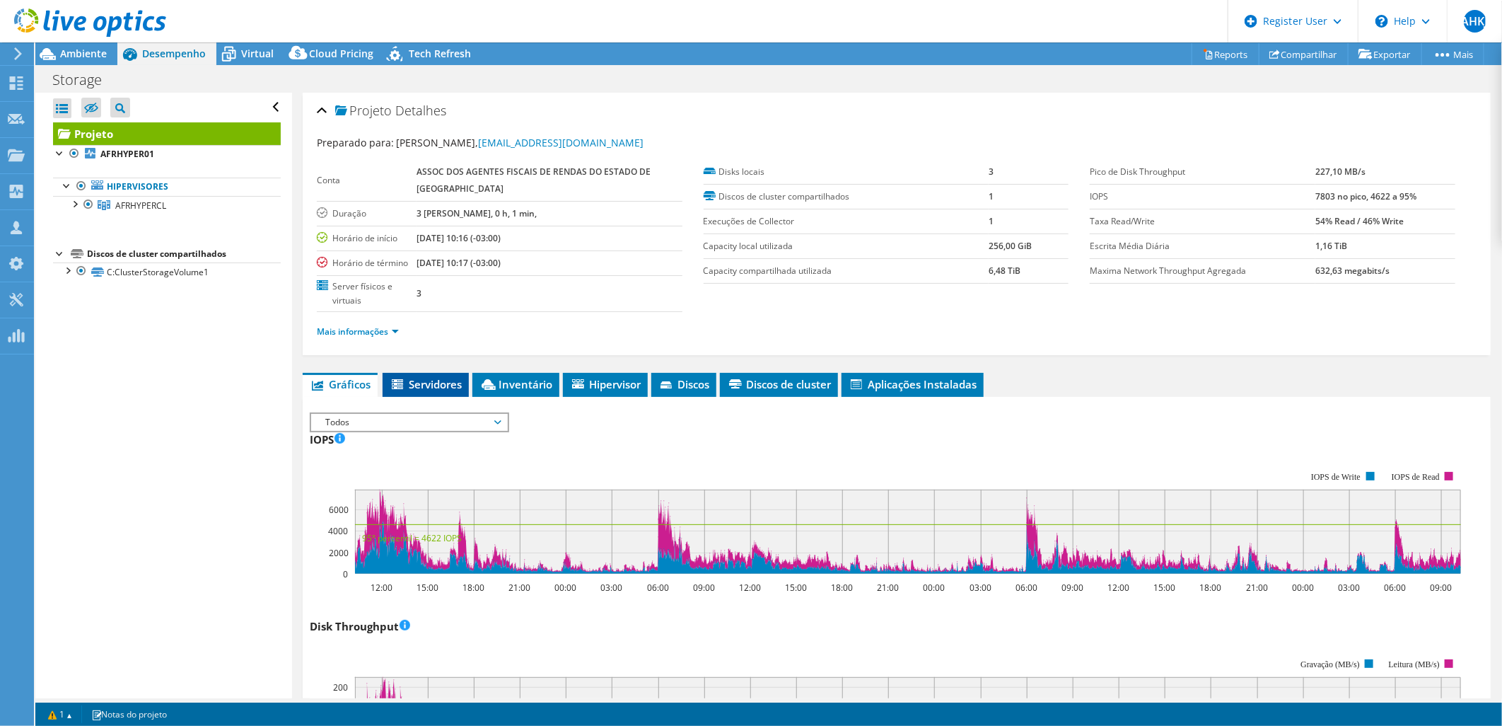
click at [434, 377] on span "Servidores" at bounding box center [426, 384] width 72 height 14
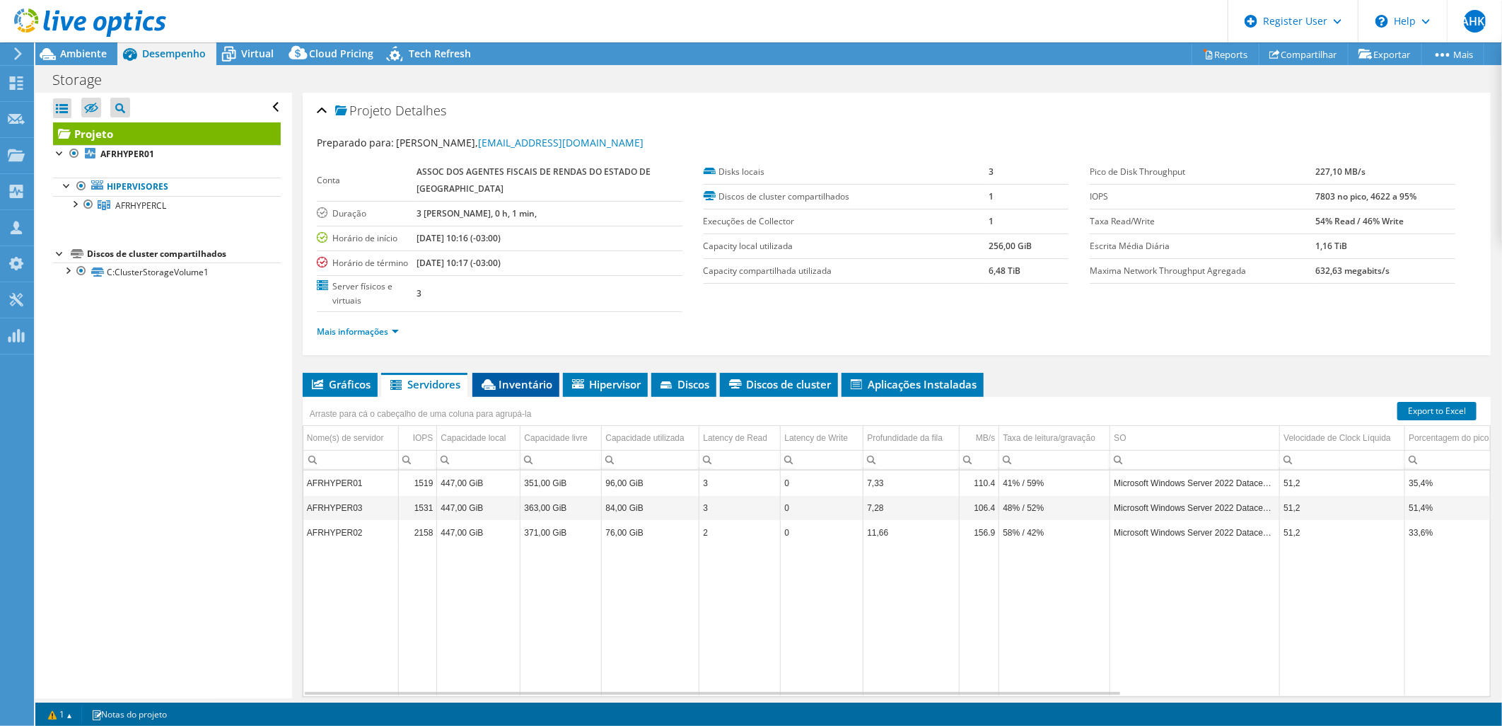
click at [545, 377] on span "Inventário" at bounding box center [515, 384] width 73 height 14
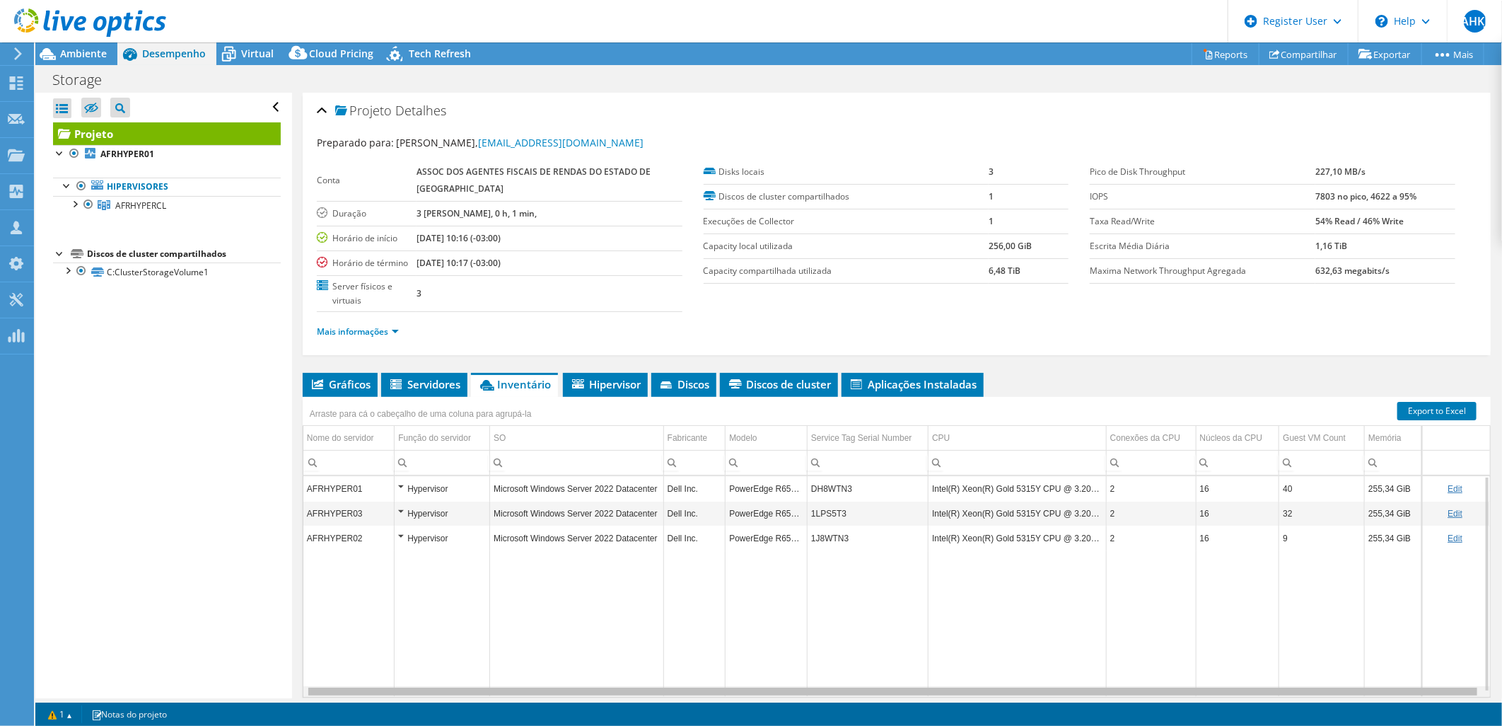
scroll to position [0, 4]
drag, startPoint x: 649, startPoint y: 663, endPoint x: 748, endPoint y: 661, distance: 98.3
click at [748, 661] on body "AHKJ Usuário Dell Aldo Hass Krieger Junior Aldo.HKJunior@dell.com Dell My Profi…" at bounding box center [751, 363] width 1502 height 726
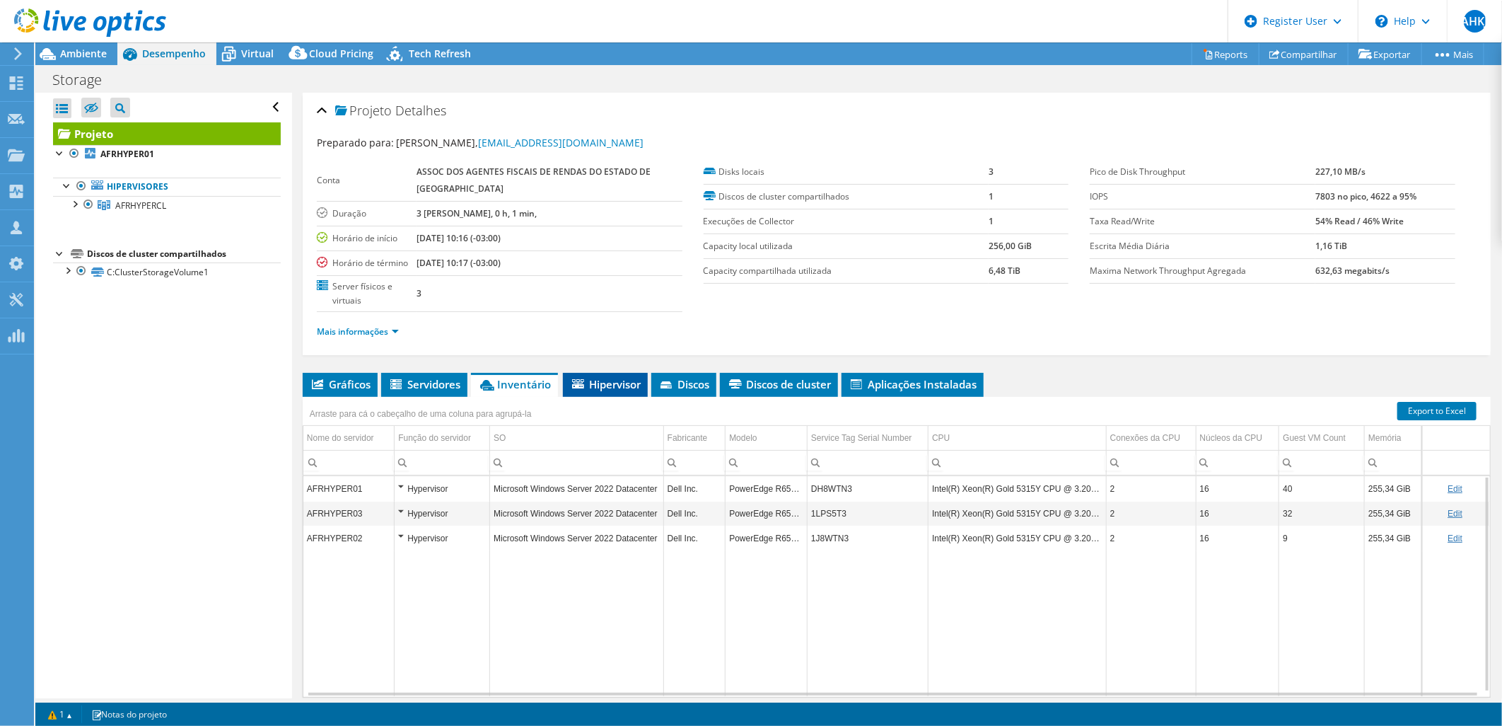
click at [598, 373] on li "Hipervisor" at bounding box center [605, 385] width 85 height 24
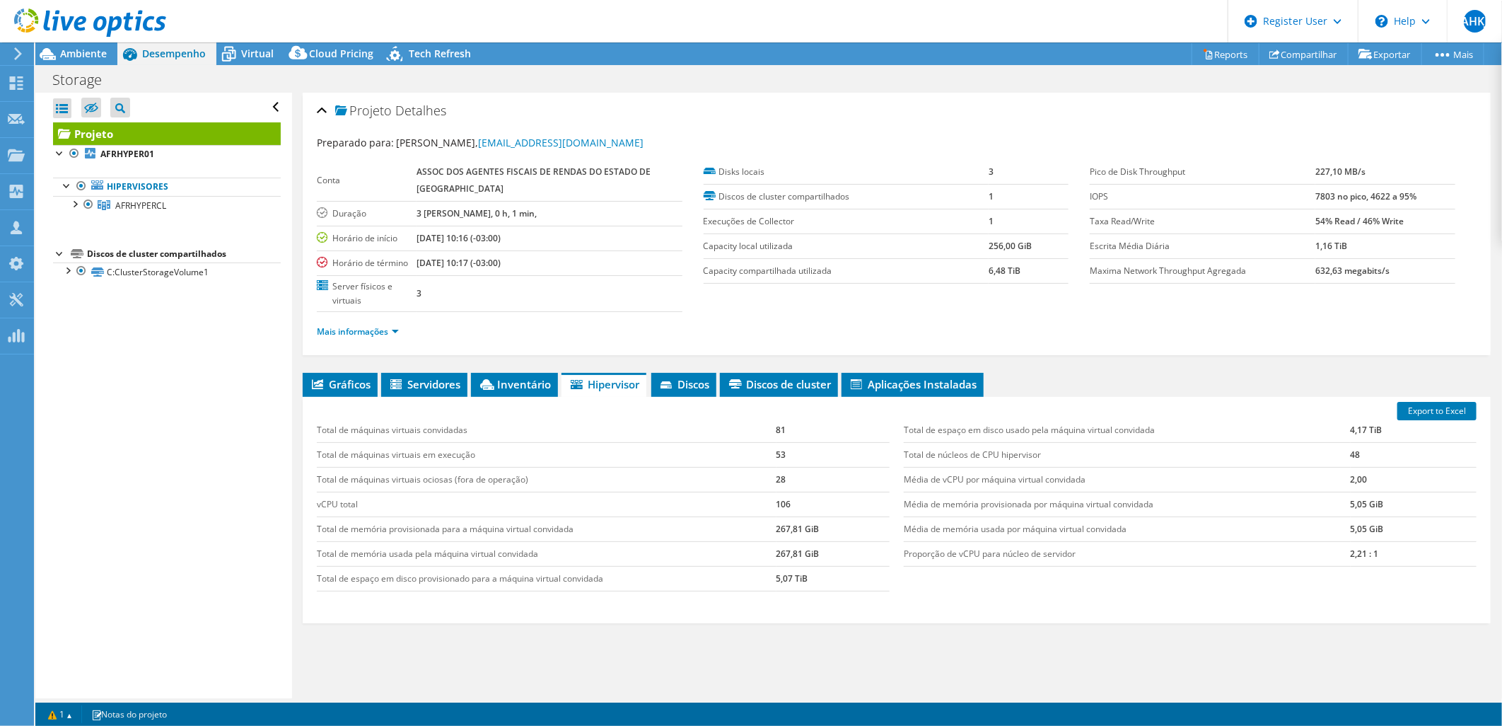
click at [769, 467] on td "Total de máquinas virtuais ociosas (fora de operação)" at bounding box center [547, 479] width 460 height 25
click at [778, 467] on td "28" at bounding box center [833, 479] width 113 height 25
click at [358, 325] on link "Mais informações" at bounding box center [358, 331] width 82 height 12
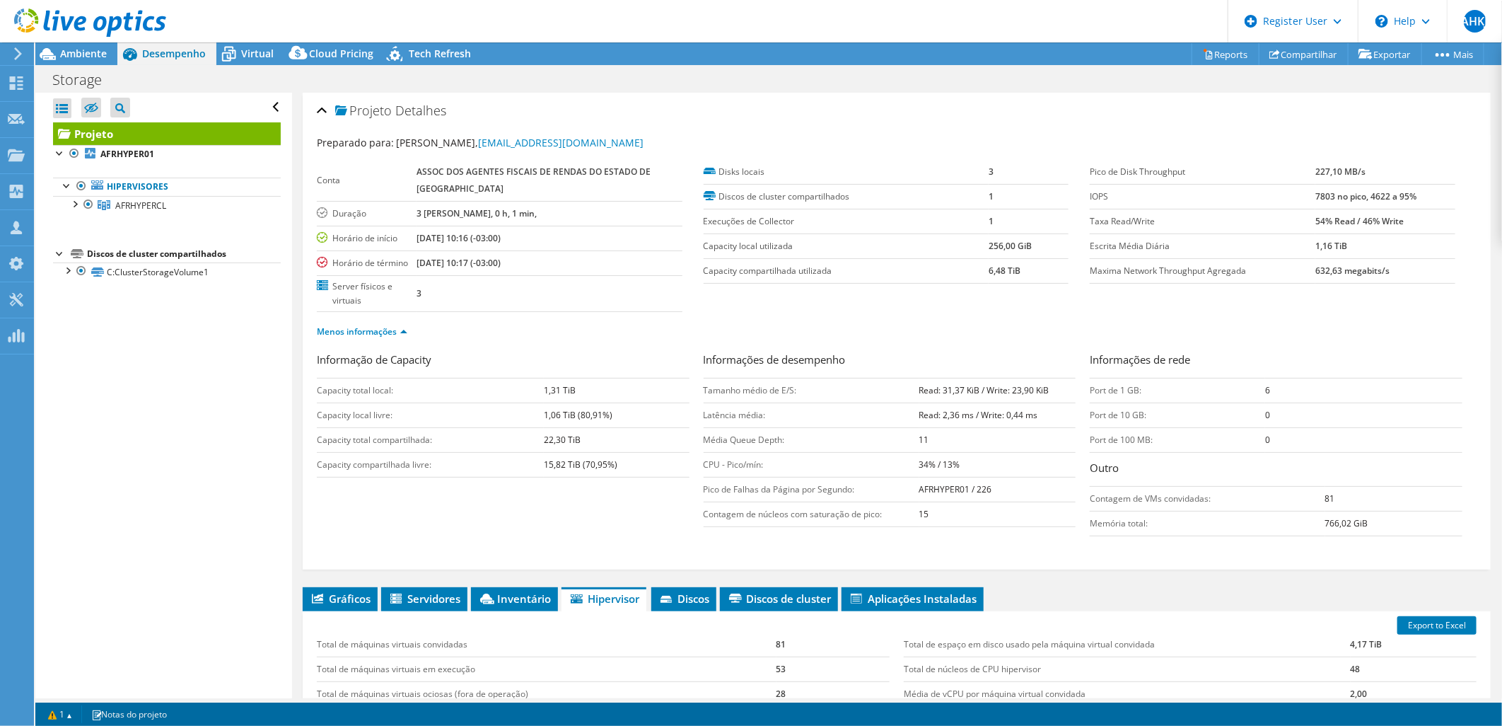
click at [562, 384] on b "1,31 TiB" at bounding box center [560, 390] width 32 height 12
click at [945, 483] on b "AFRHYPER01 / 226" at bounding box center [955, 489] width 73 height 12
drag, startPoint x: 904, startPoint y: 357, endPoint x: 1045, endPoint y: 382, distance: 143.6
click at [1052, 382] on tbody "Tamanho médio de E/S: Read: 31,37 KiB / Write: 23,90 KiB Latência média: Read: …" at bounding box center [890, 452] width 373 height 149
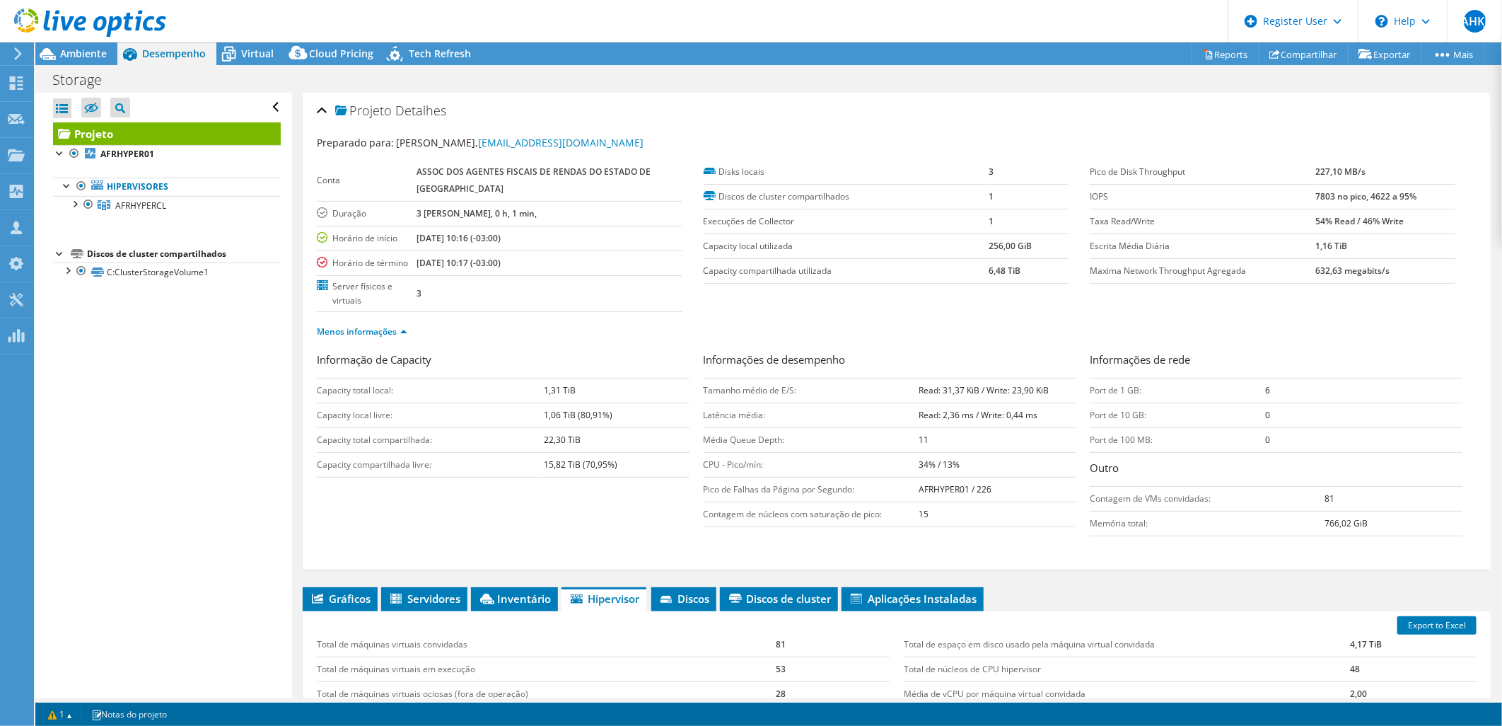
click at [952, 402] on td "Read: 2,36 ms / Write: 0,44 ms" at bounding box center [997, 414] width 157 height 25
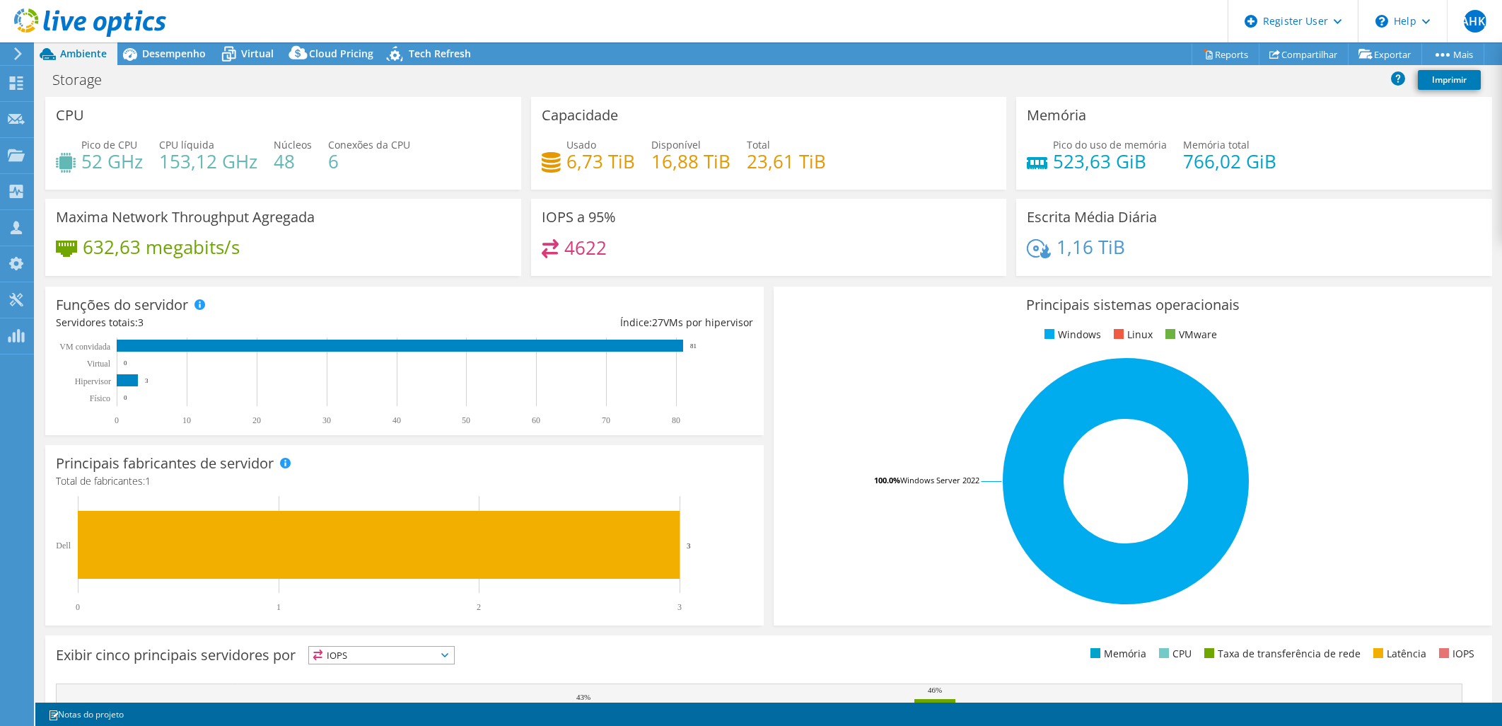
select select "USD"
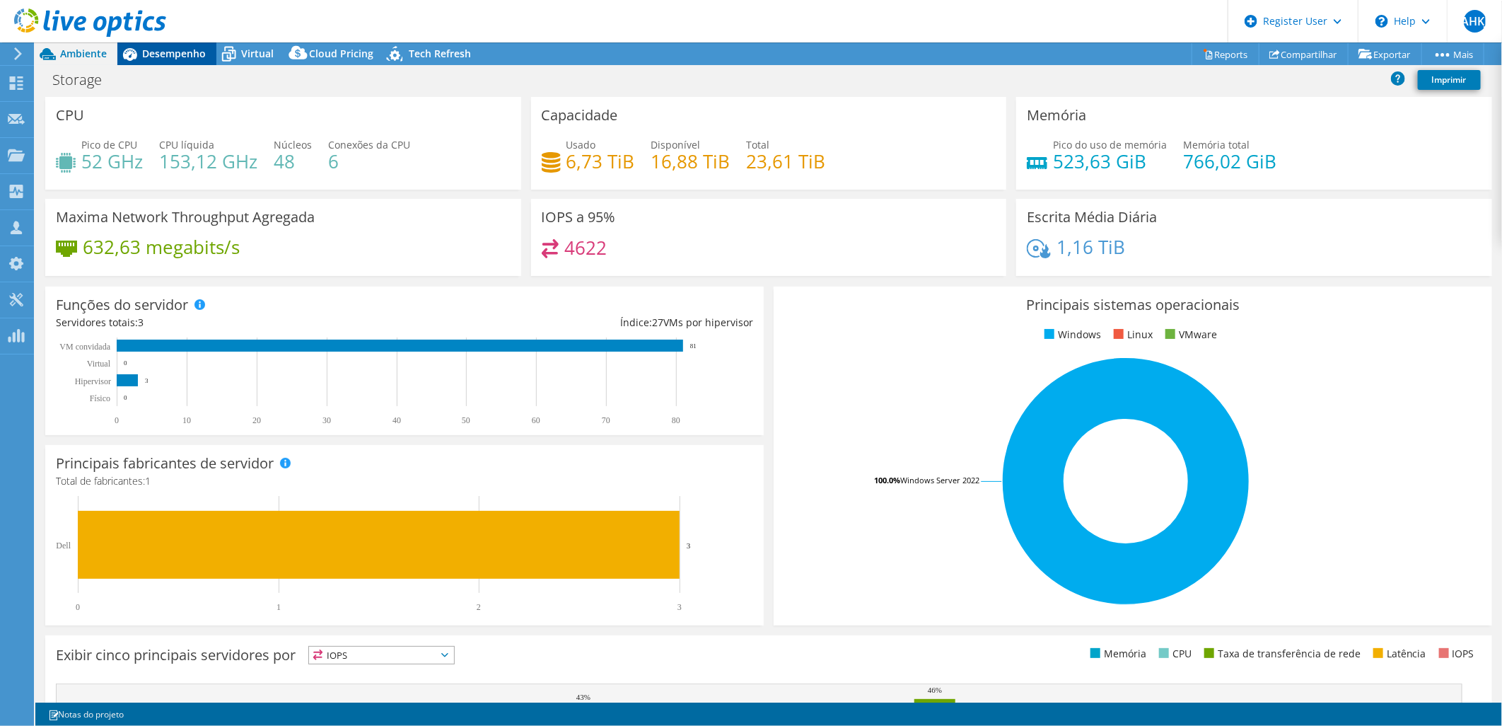
click at [184, 51] on span "Desempenho" at bounding box center [174, 53] width 64 height 13
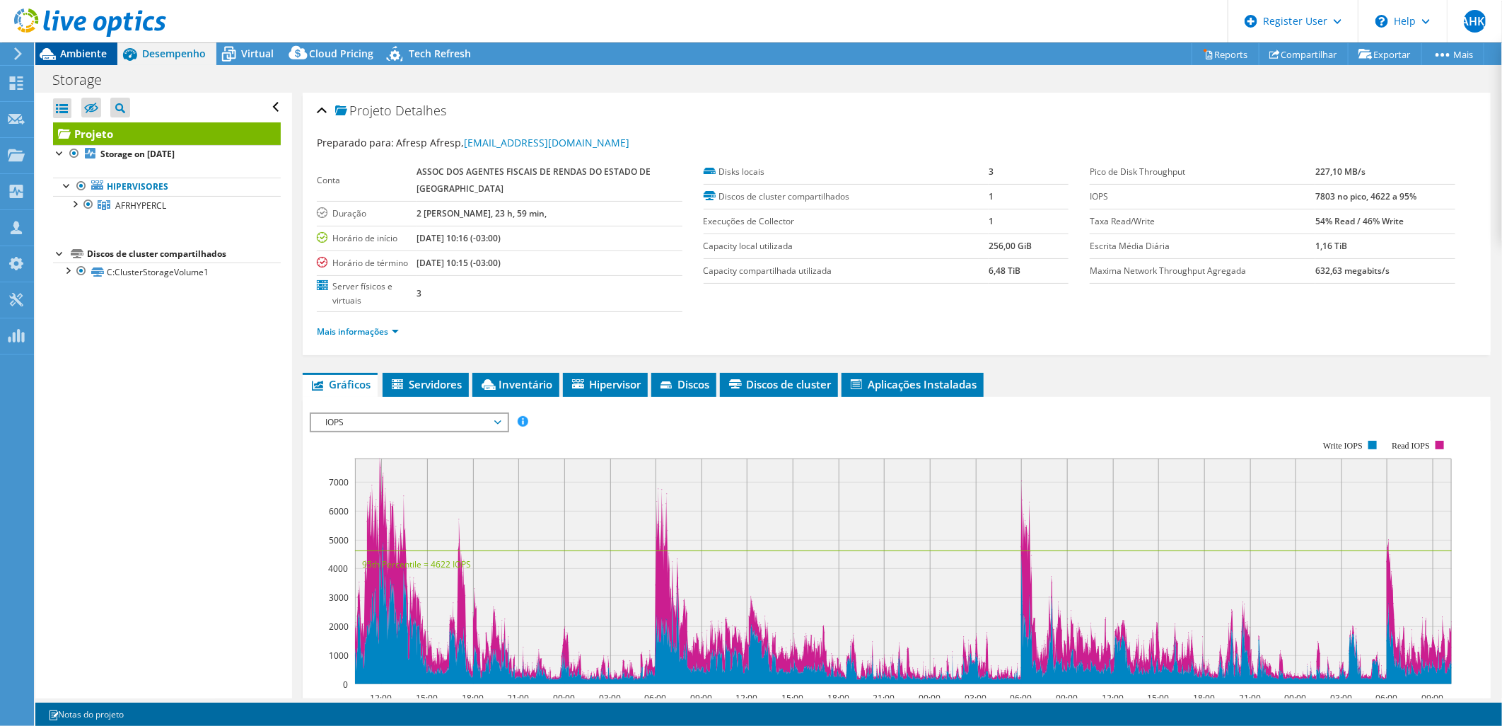
click at [89, 52] on span "Ambiente" at bounding box center [83, 53] width 47 height 13
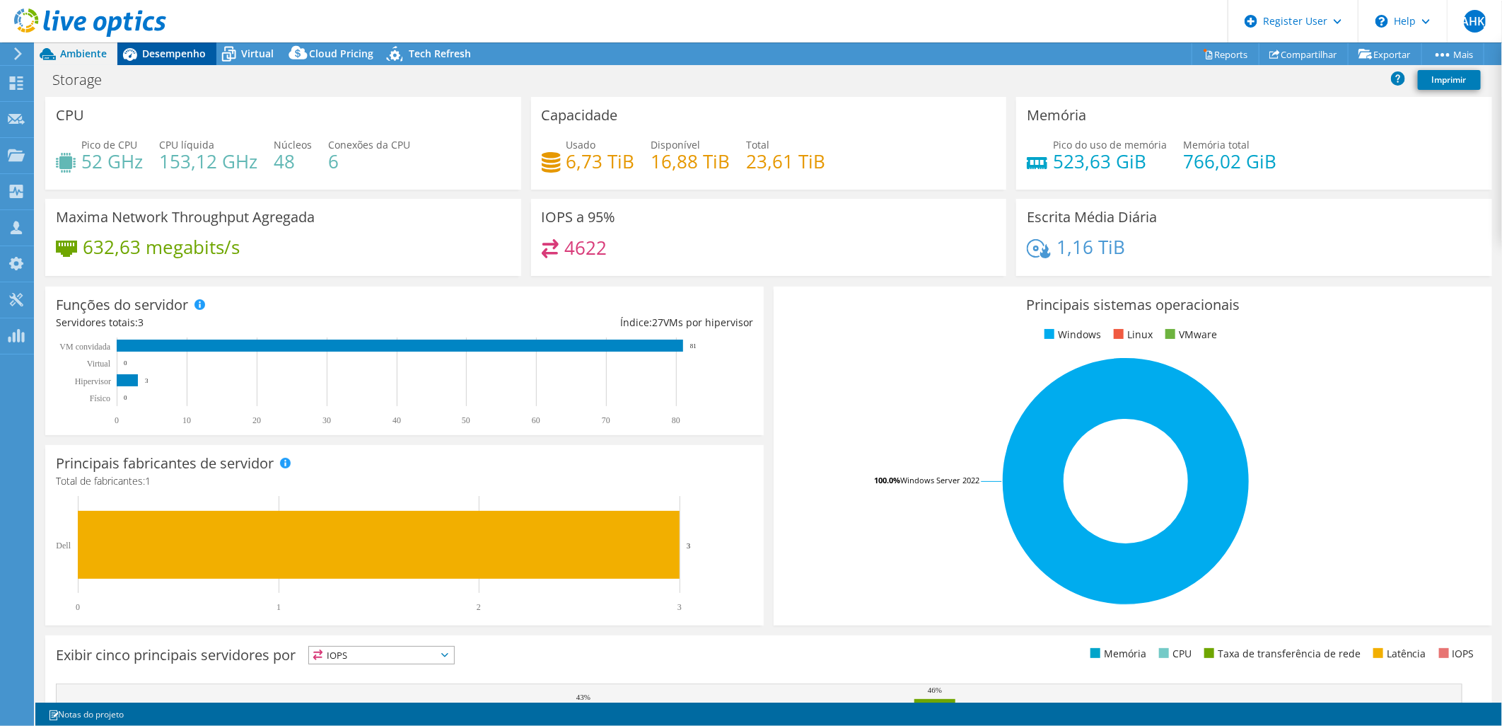
click at [173, 58] on span "Desempenho" at bounding box center [174, 53] width 64 height 13
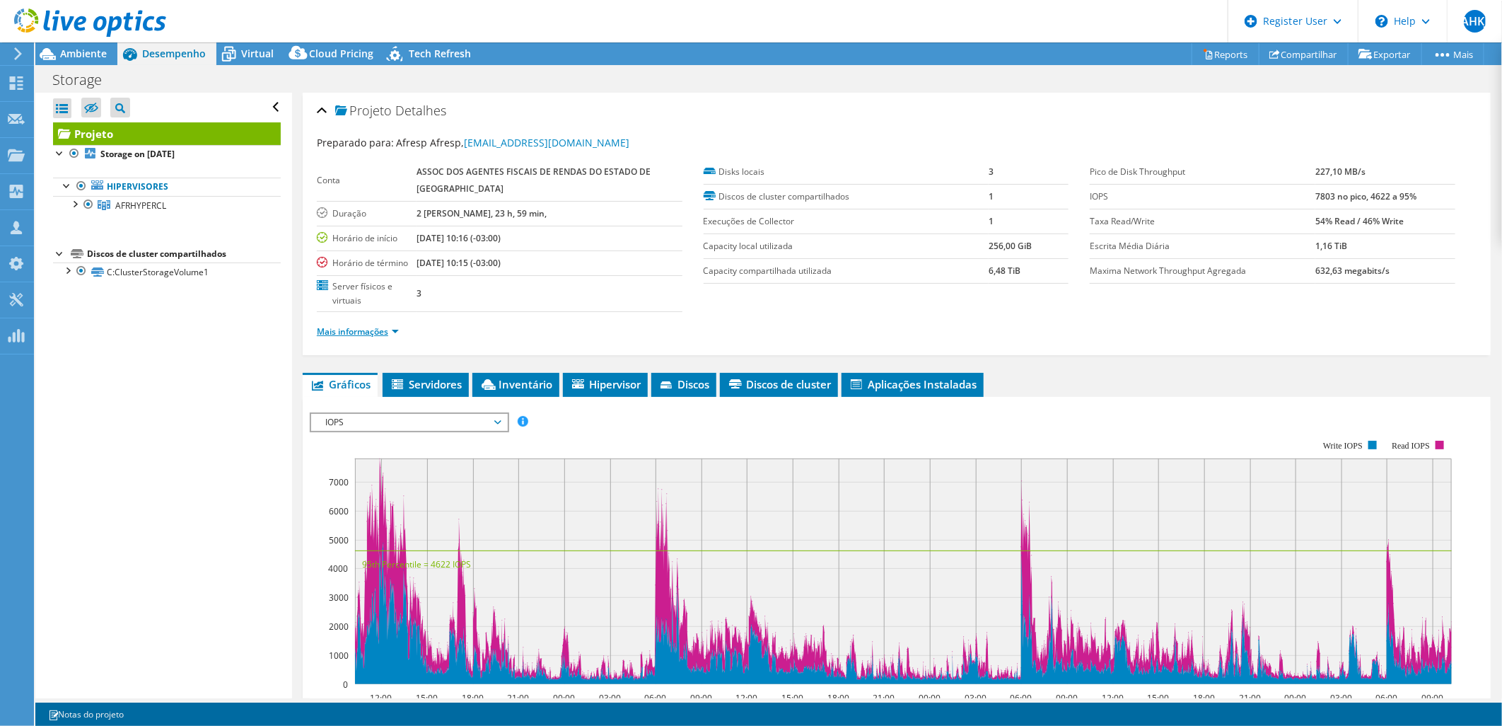
click at [377, 325] on link "Mais informações" at bounding box center [358, 331] width 82 height 12
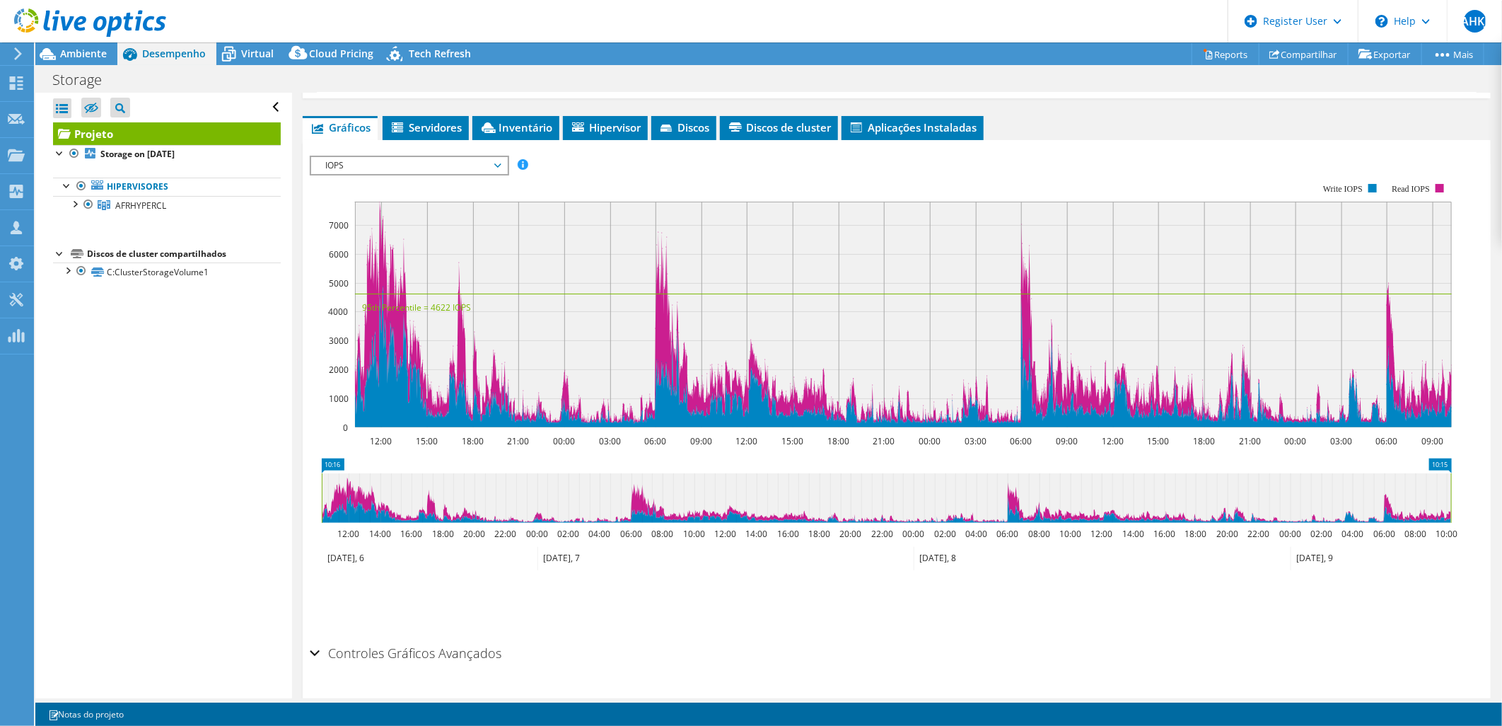
scroll to position [477, 0]
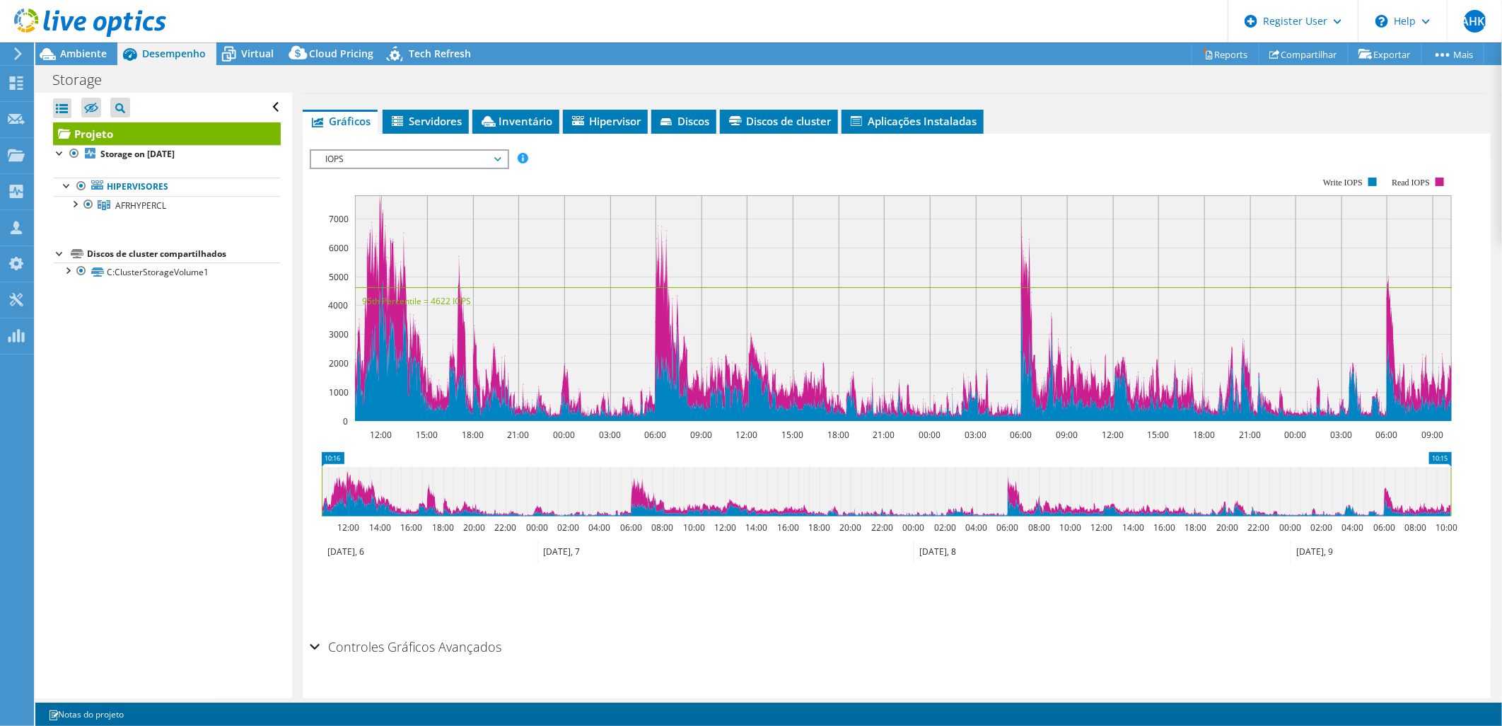
click at [315, 632] on div "Controles Gráficos Avançados" at bounding box center [897, 647] width 1174 height 30
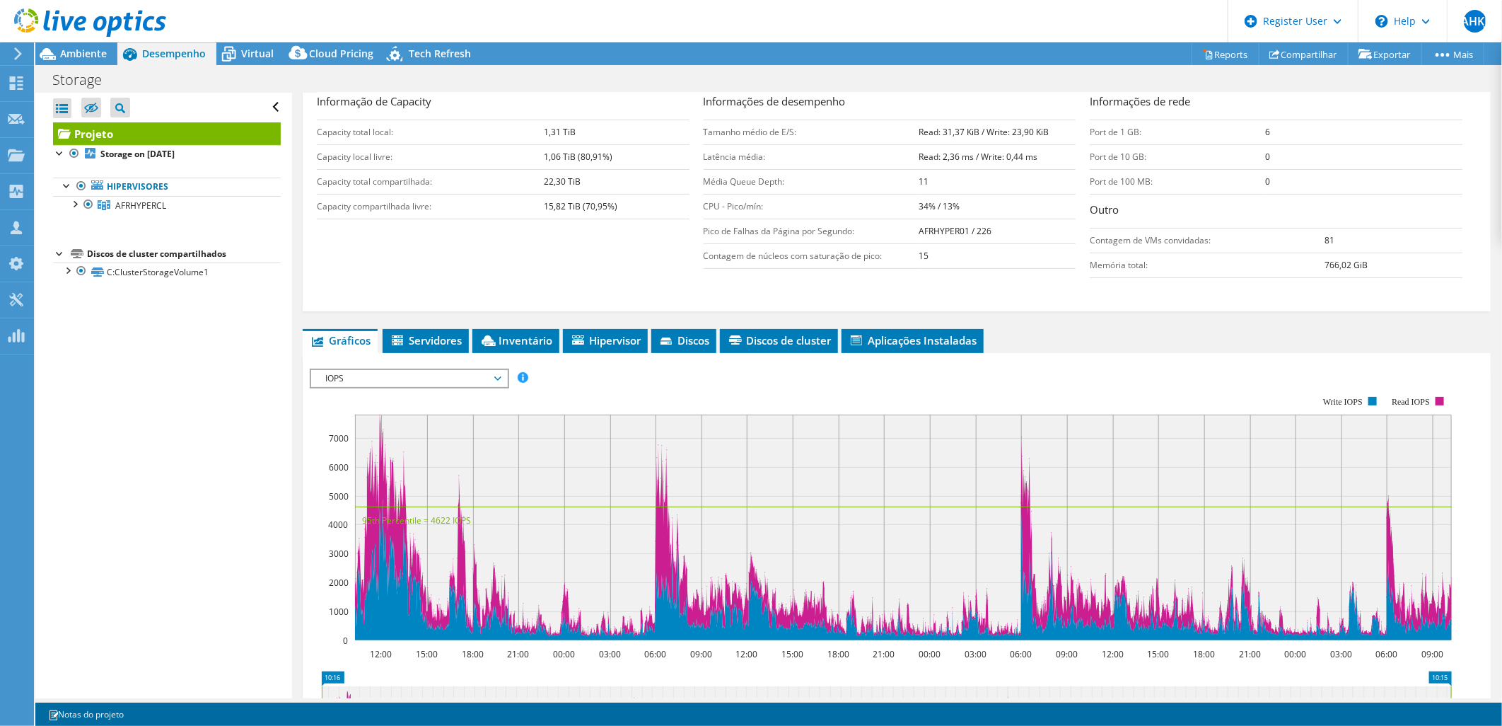
scroll to position [139, 0]
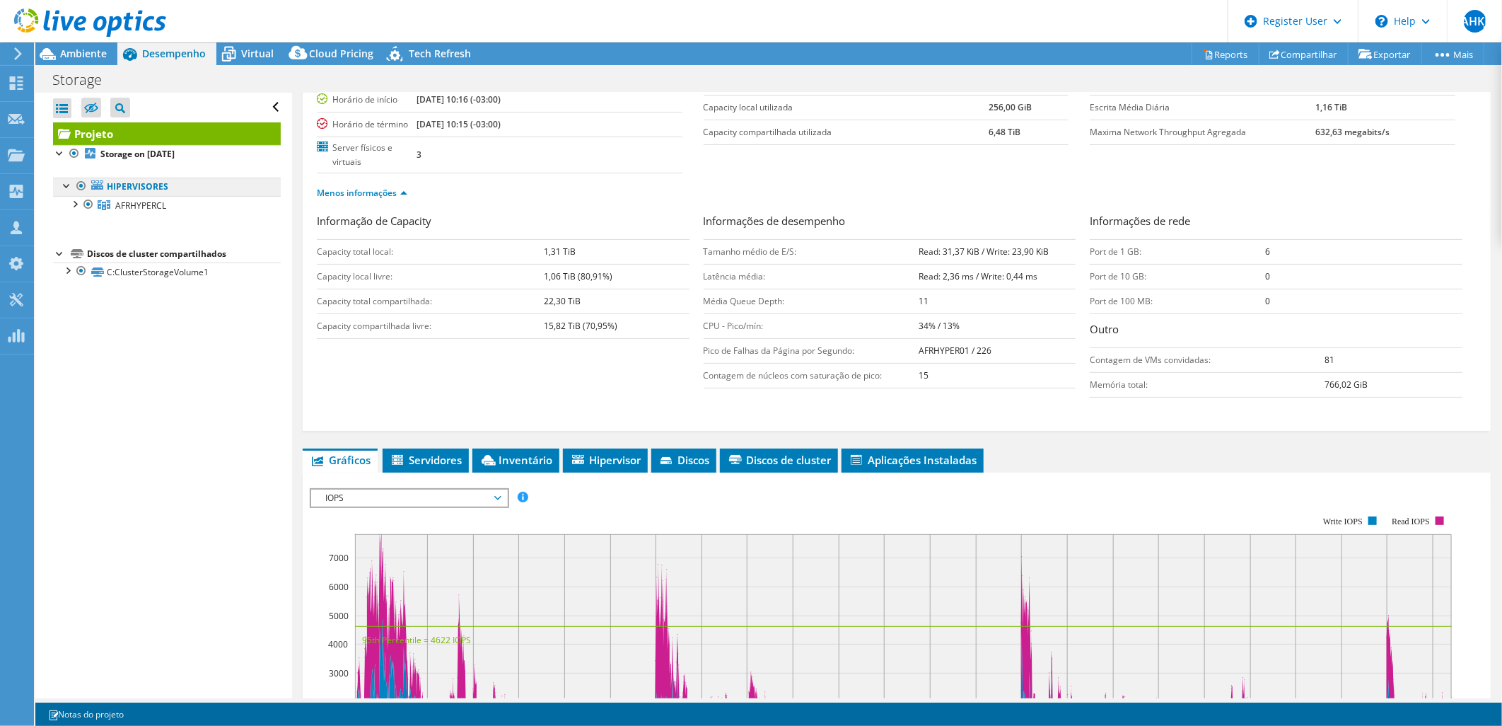
click at [150, 189] on link "Hipervisores" at bounding box center [167, 187] width 228 height 18
click at [151, 206] on span "AFRHYPERCL" at bounding box center [140, 205] width 51 height 12
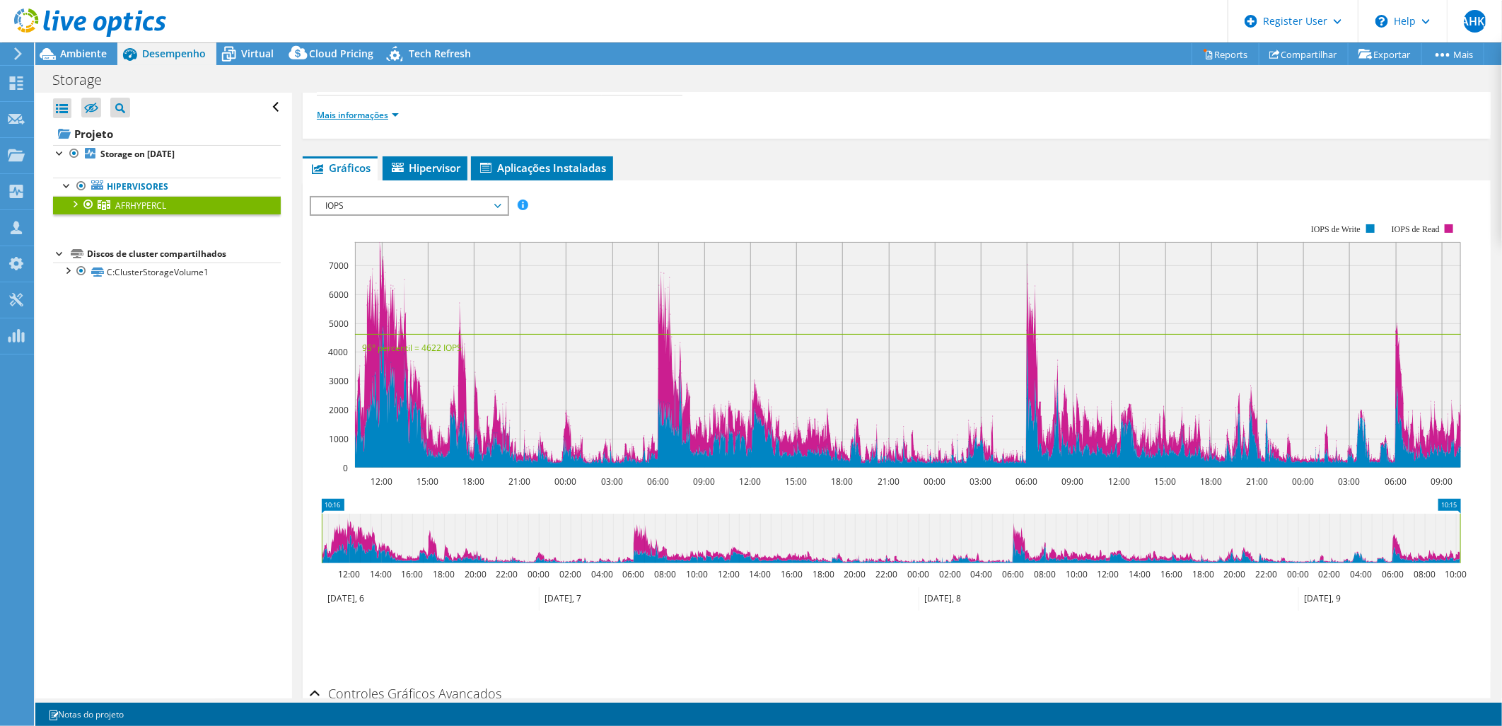
click at [355, 114] on link "Mais informações" at bounding box center [358, 115] width 82 height 12
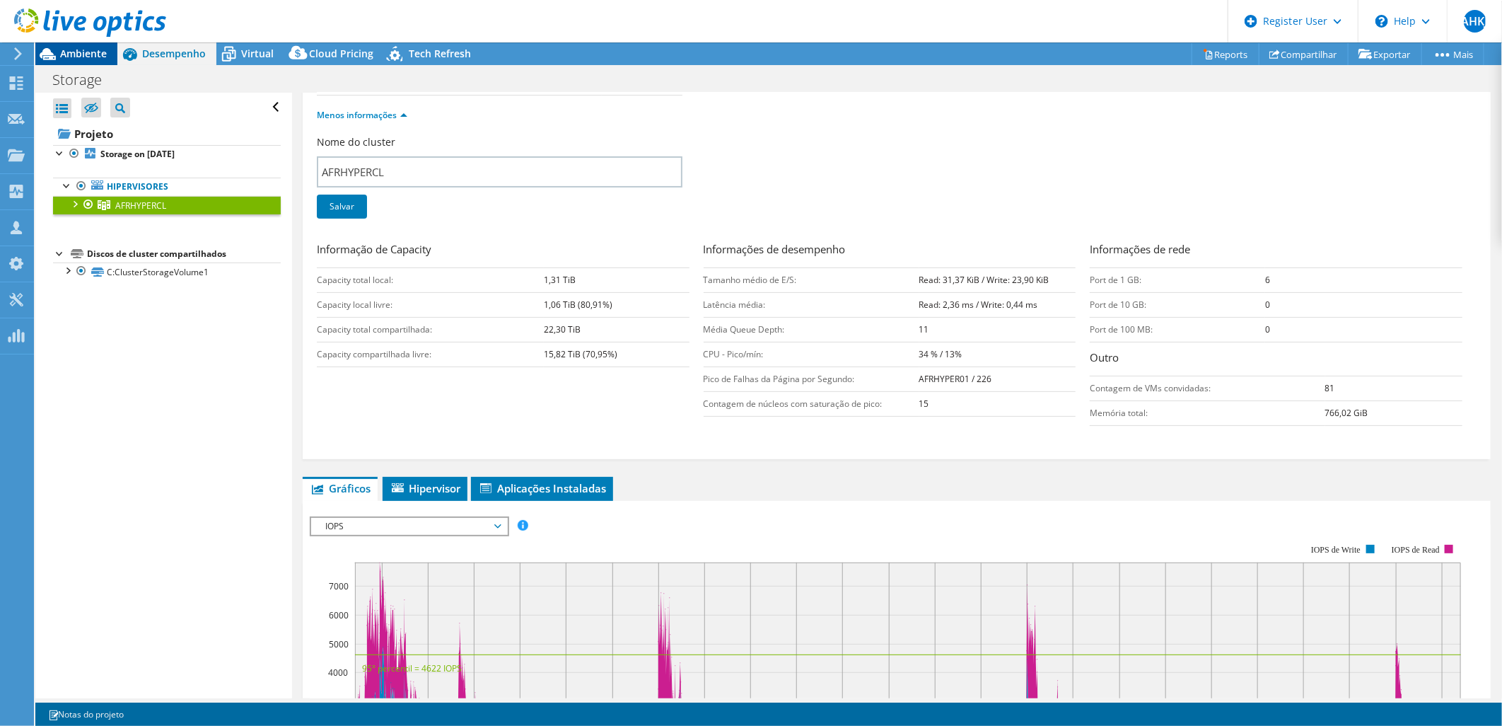
click at [78, 52] on span "Ambiente" at bounding box center [83, 53] width 47 height 13
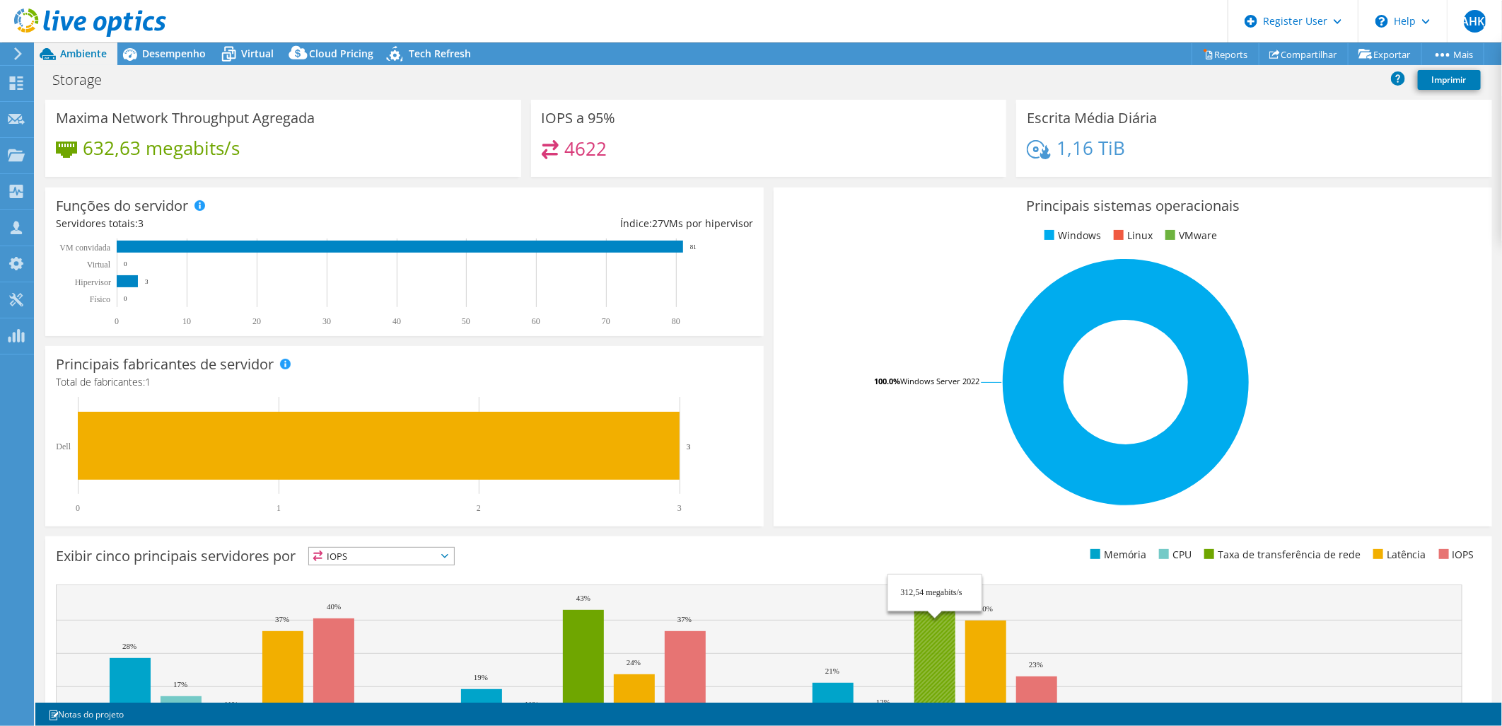
scroll to position [157, 0]
